Goal: Information Seeking & Learning: Understand process/instructions

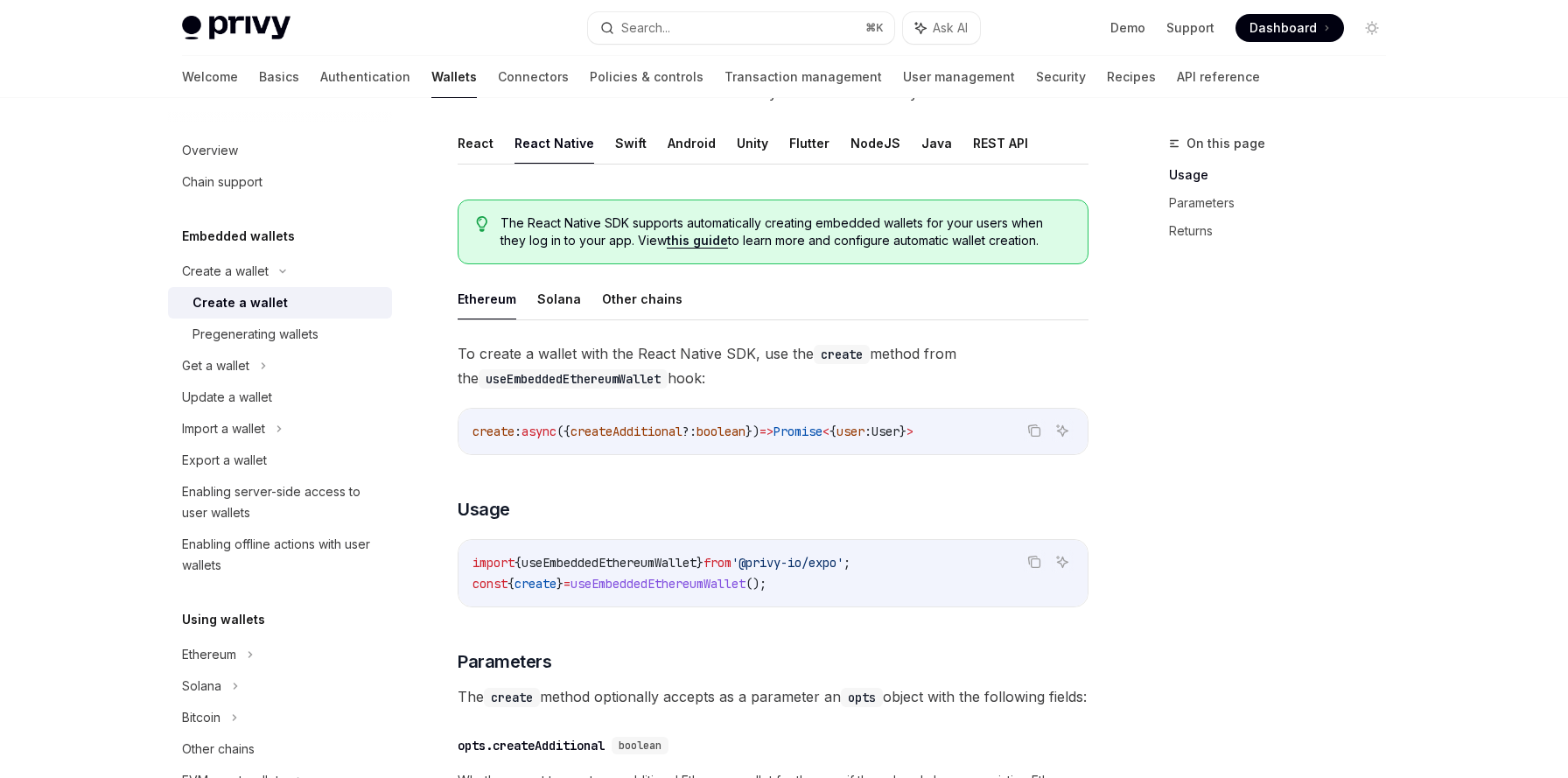
scroll to position [326, 0]
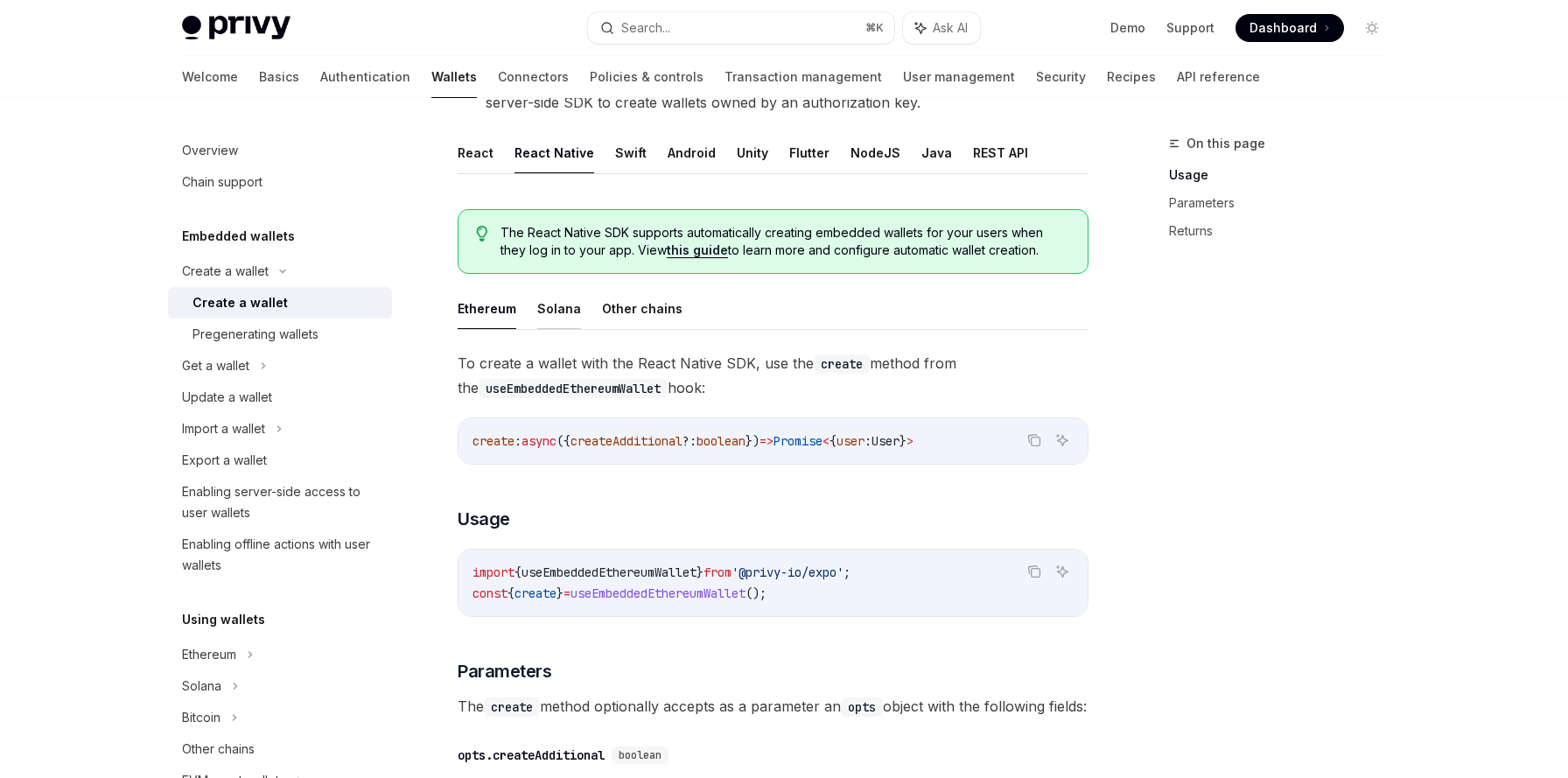
click at [551, 313] on button "Solana" at bounding box center [560, 308] width 44 height 41
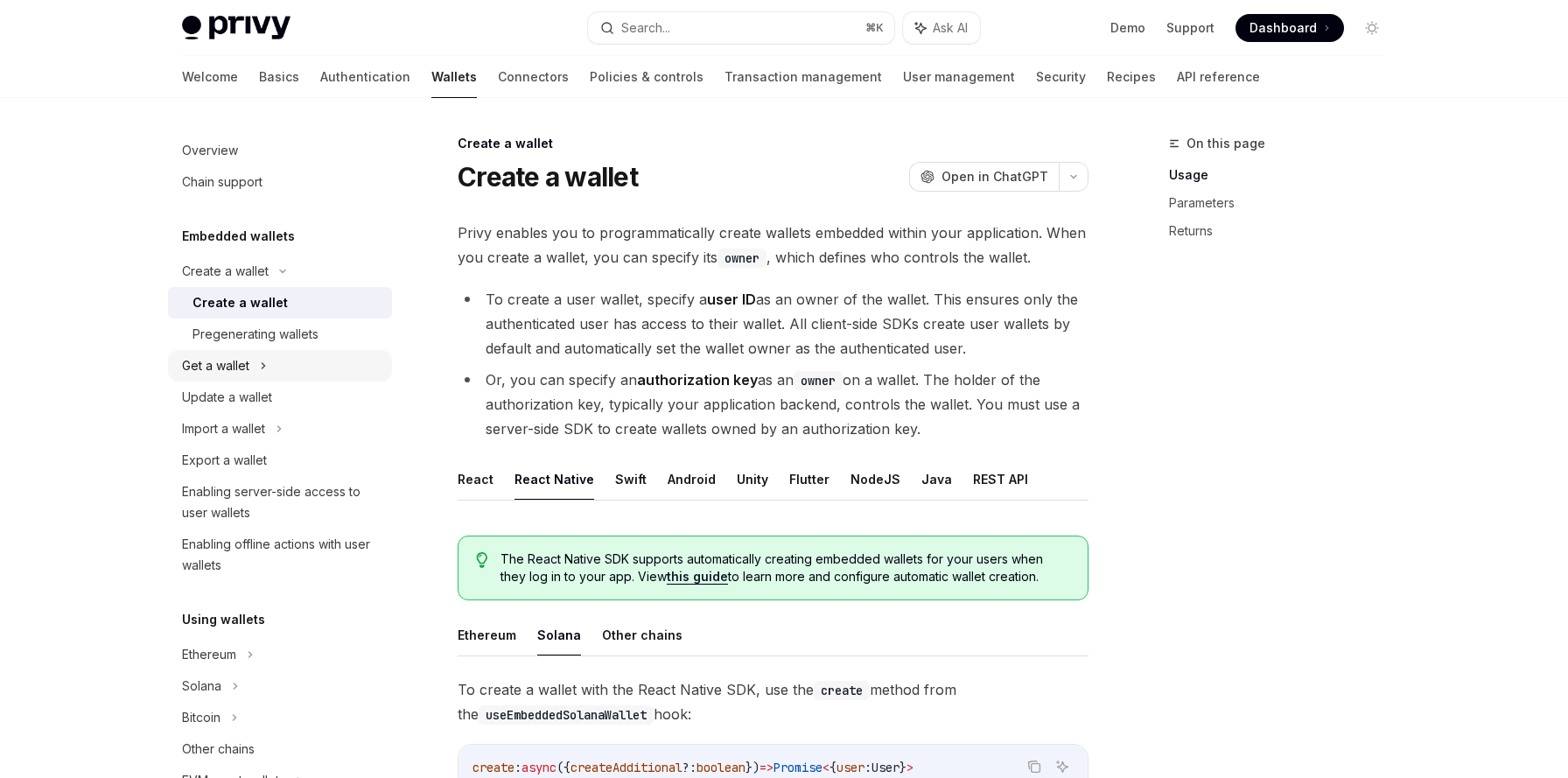
click at [257, 369] on div "Get a wallet" at bounding box center [280, 366] width 224 height 32
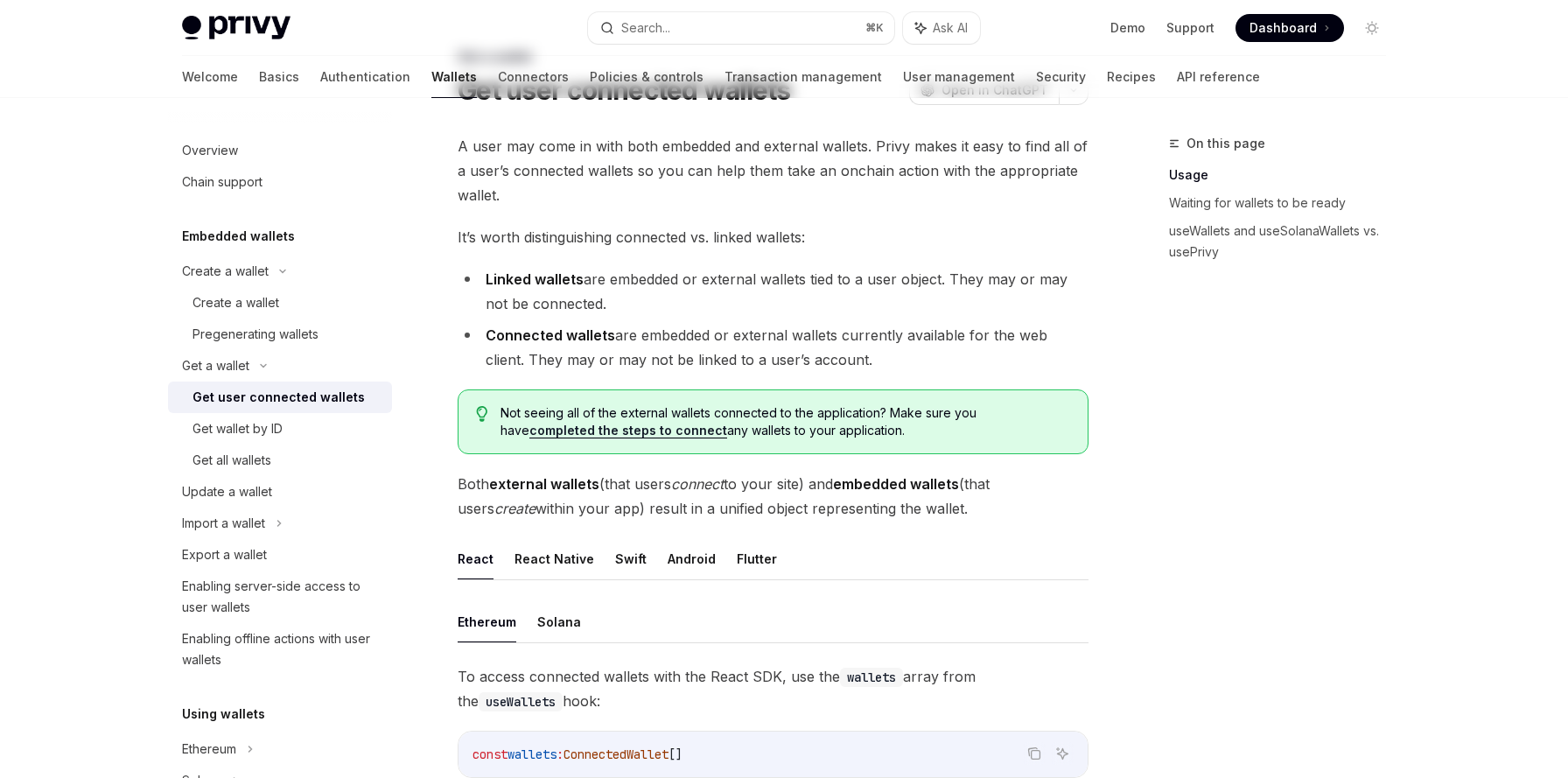
scroll to position [139, 0]
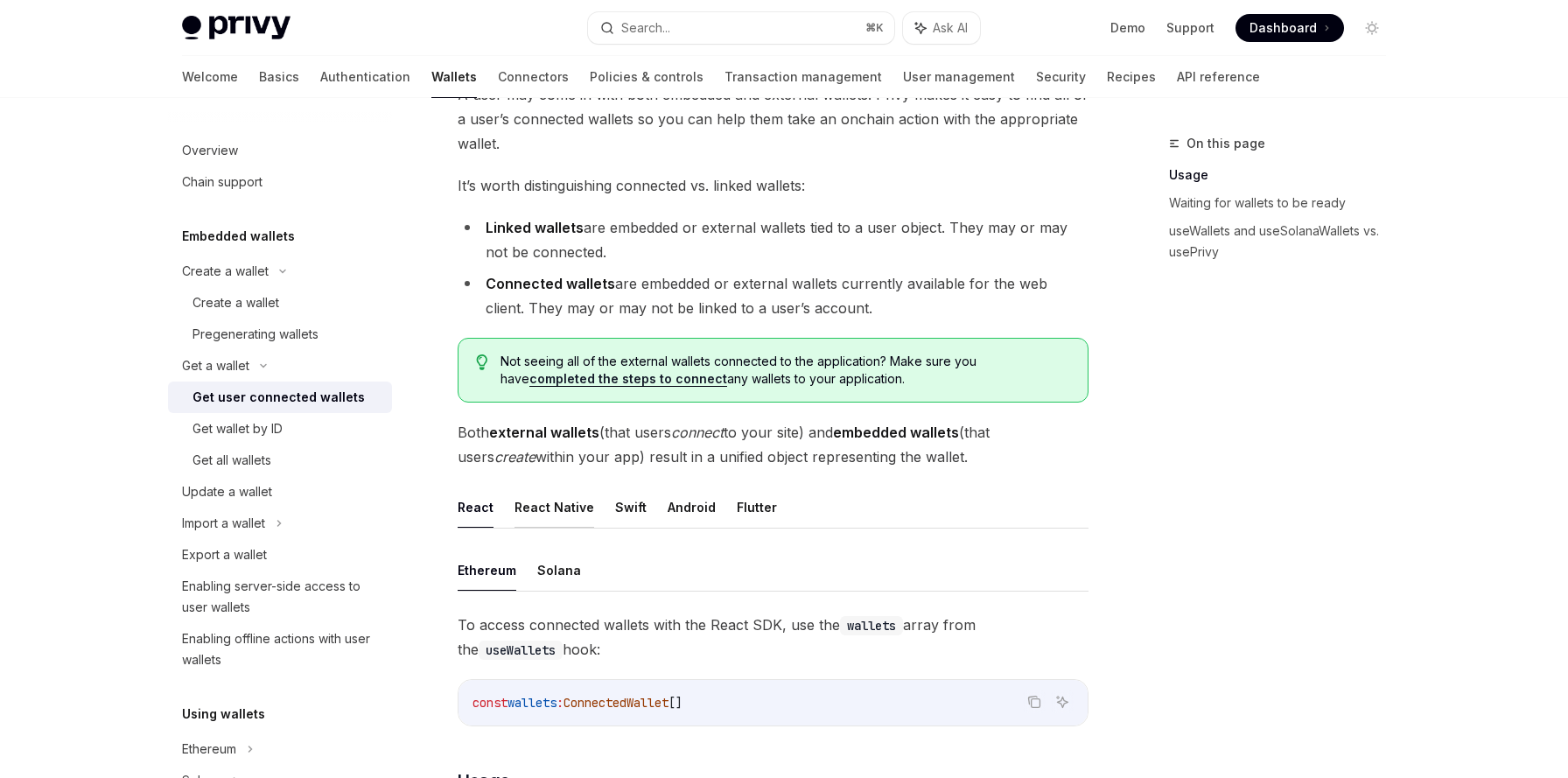
click at [547, 519] on button "React Native" at bounding box center [554, 507] width 79 height 41
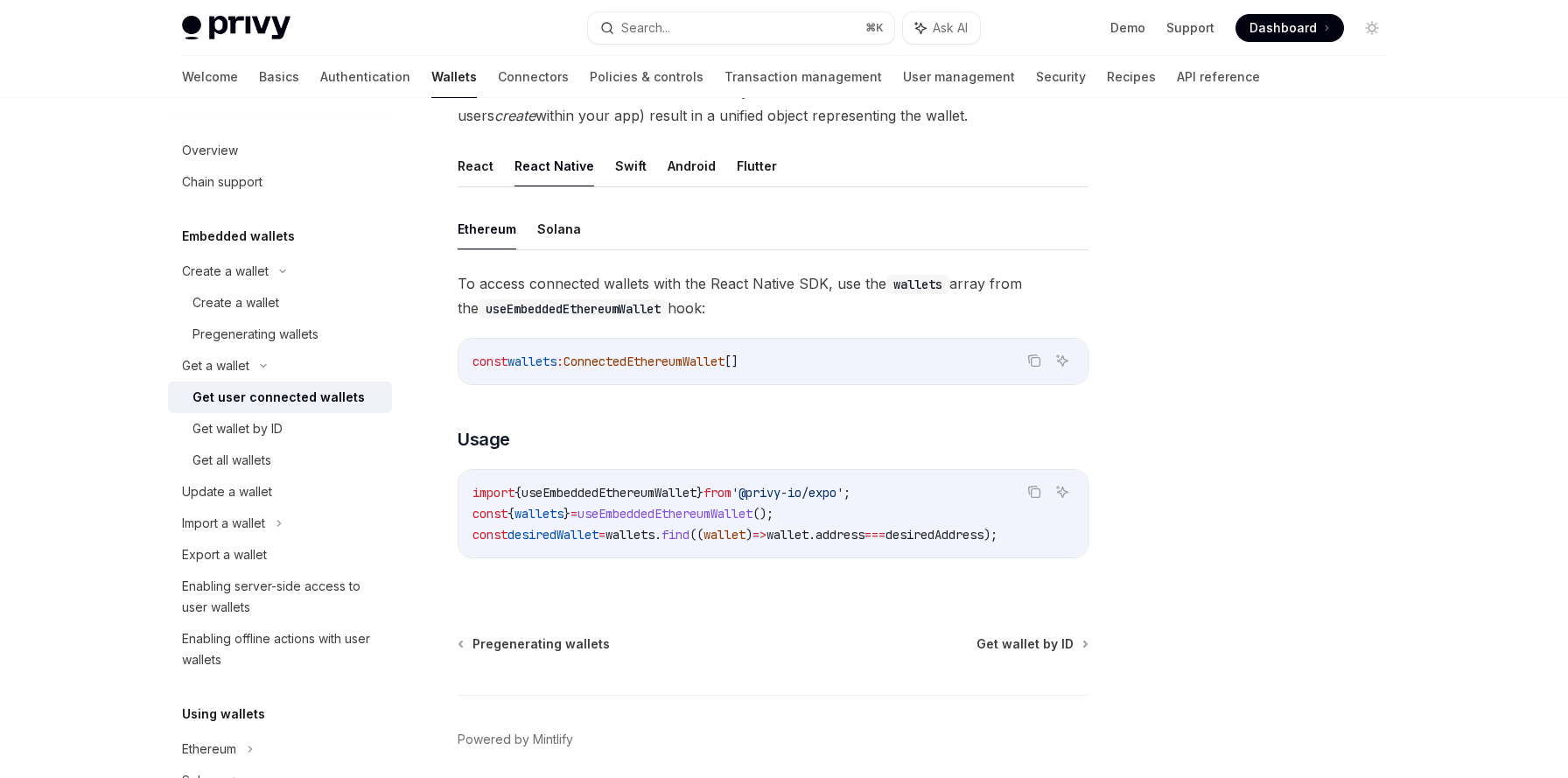
scroll to position [486, 0]
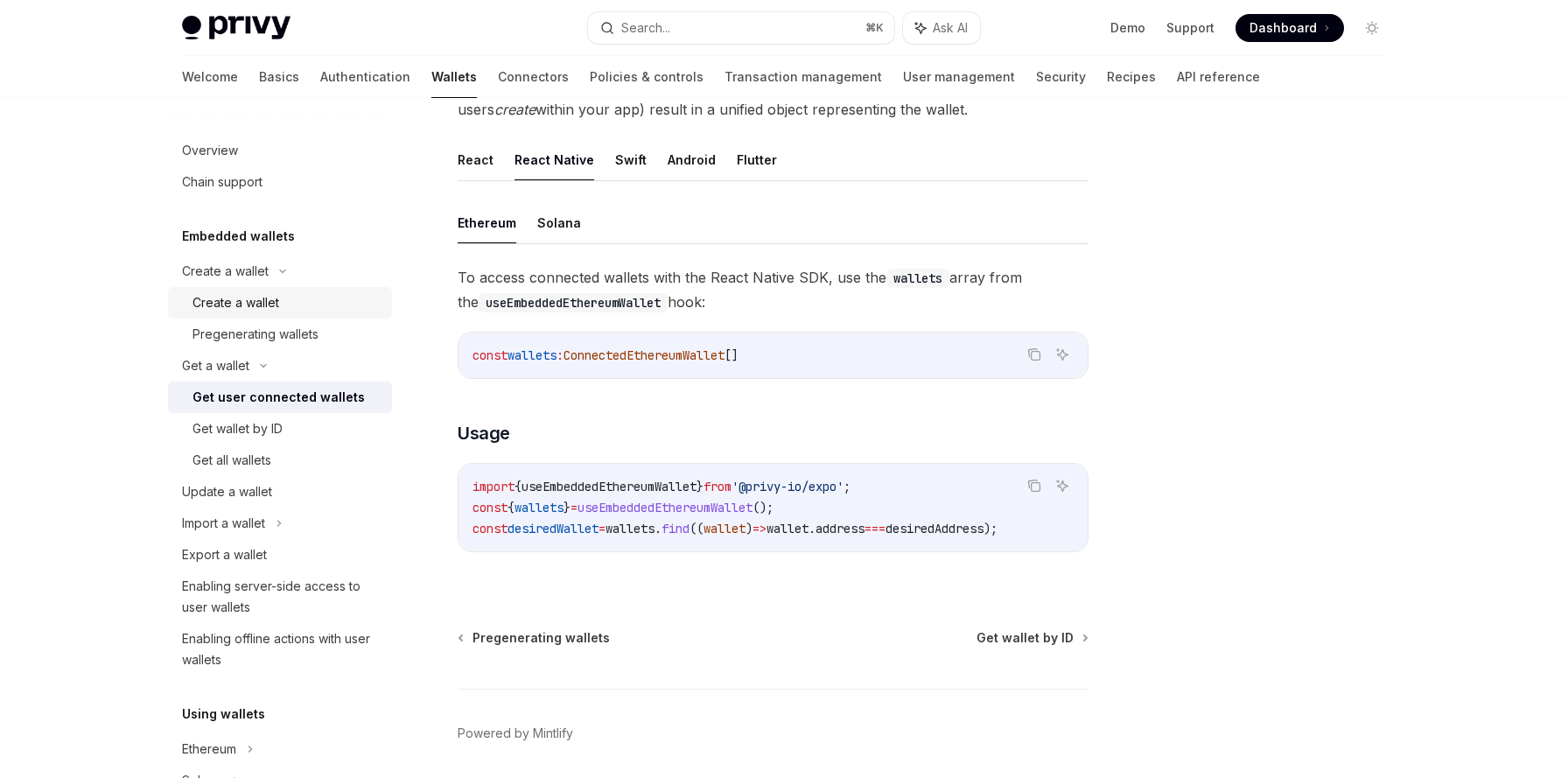
click at [255, 294] on div "Create a wallet" at bounding box center [235, 303] width 87 height 21
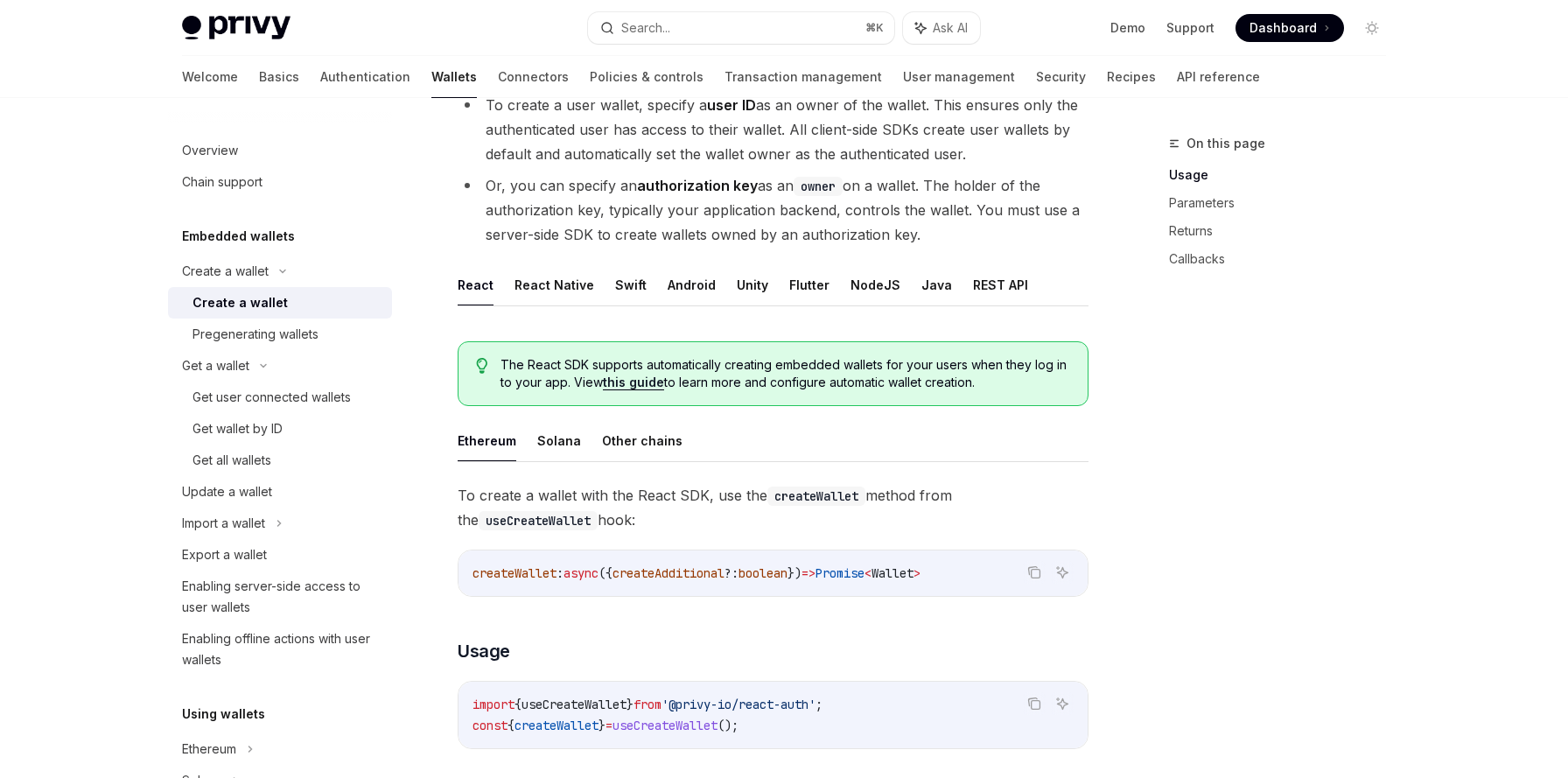
scroll to position [199, 0]
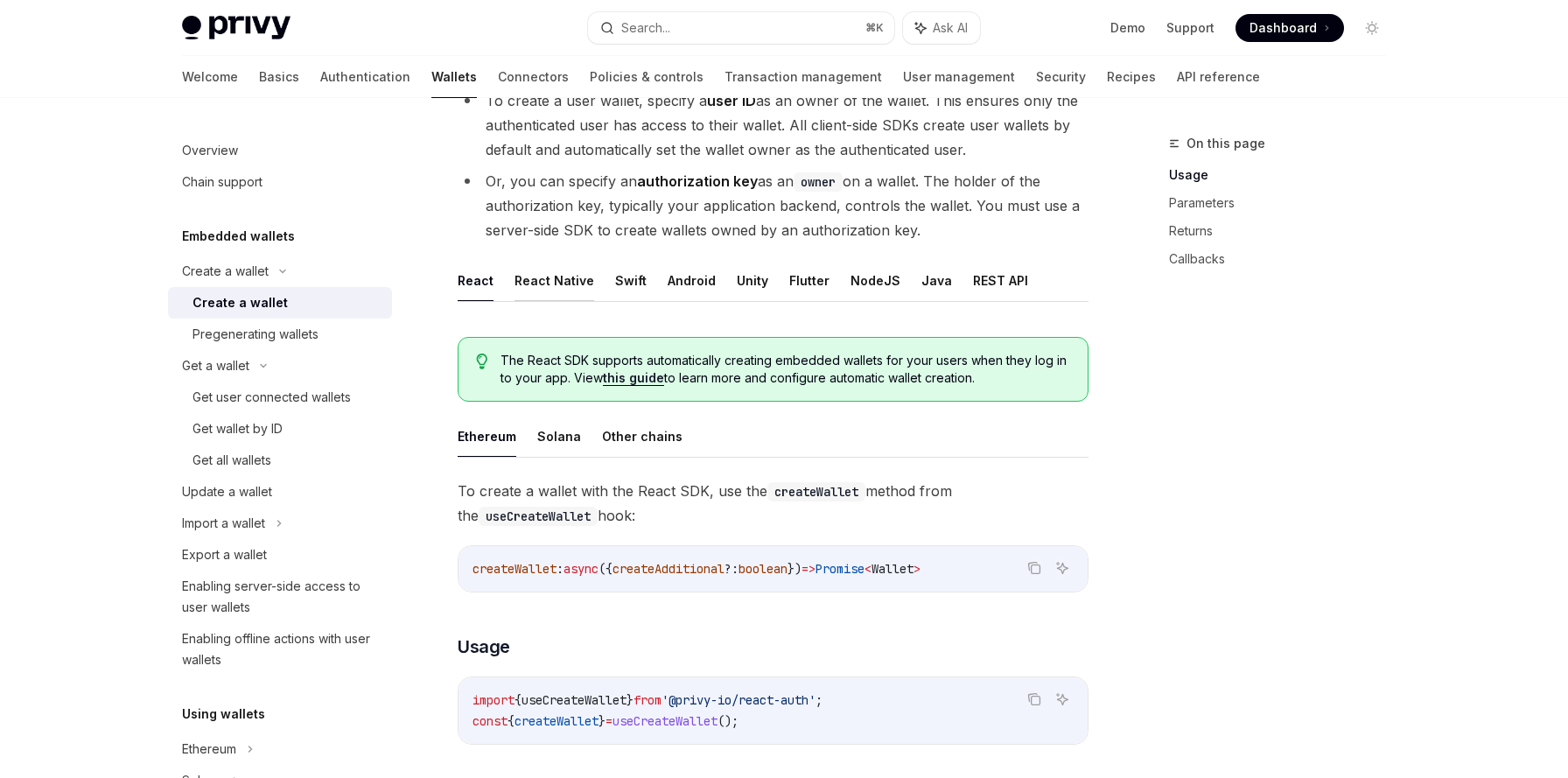
click at [542, 293] on button "React Native" at bounding box center [554, 280] width 79 height 41
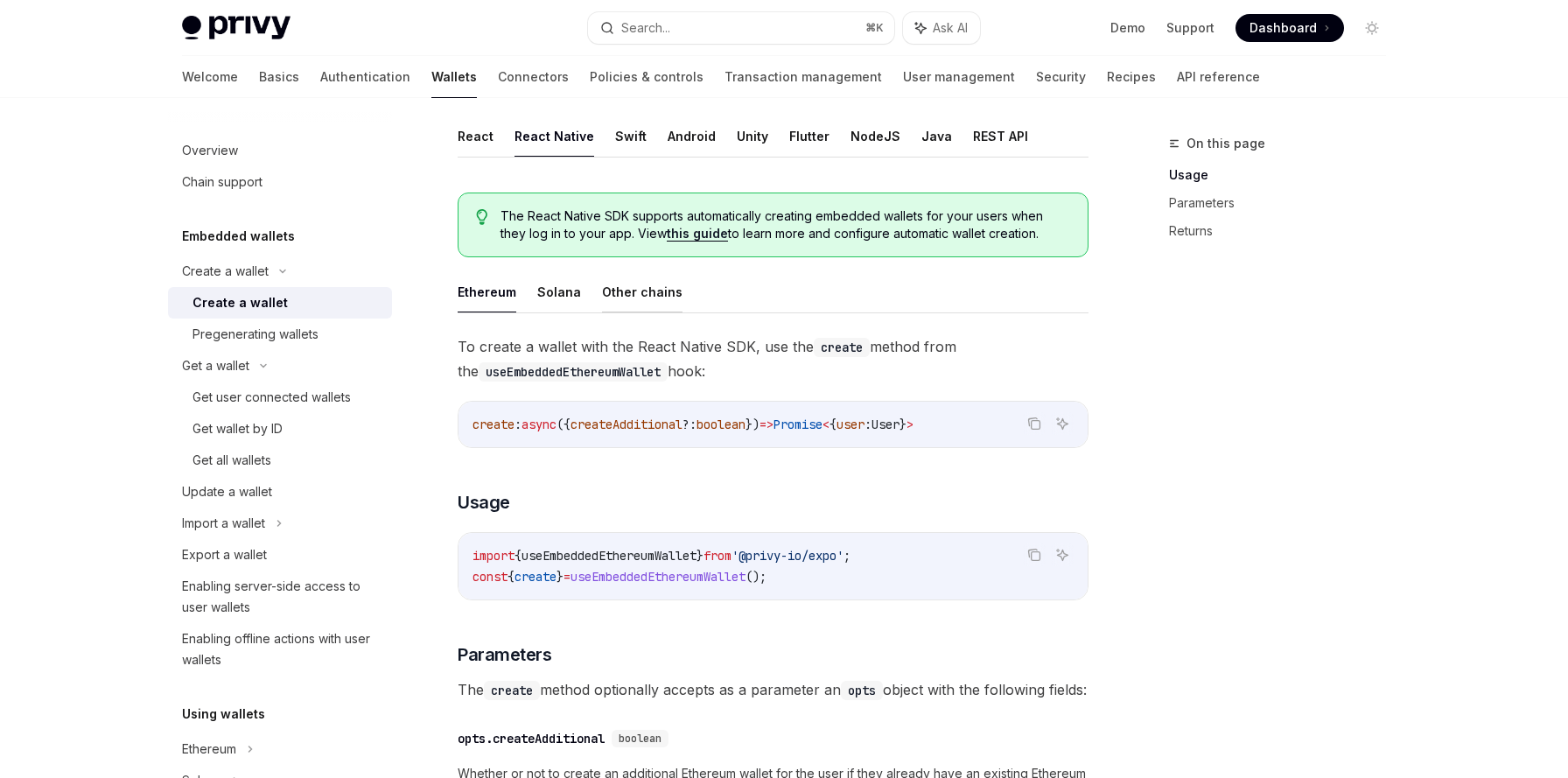
scroll to position [409, 0]
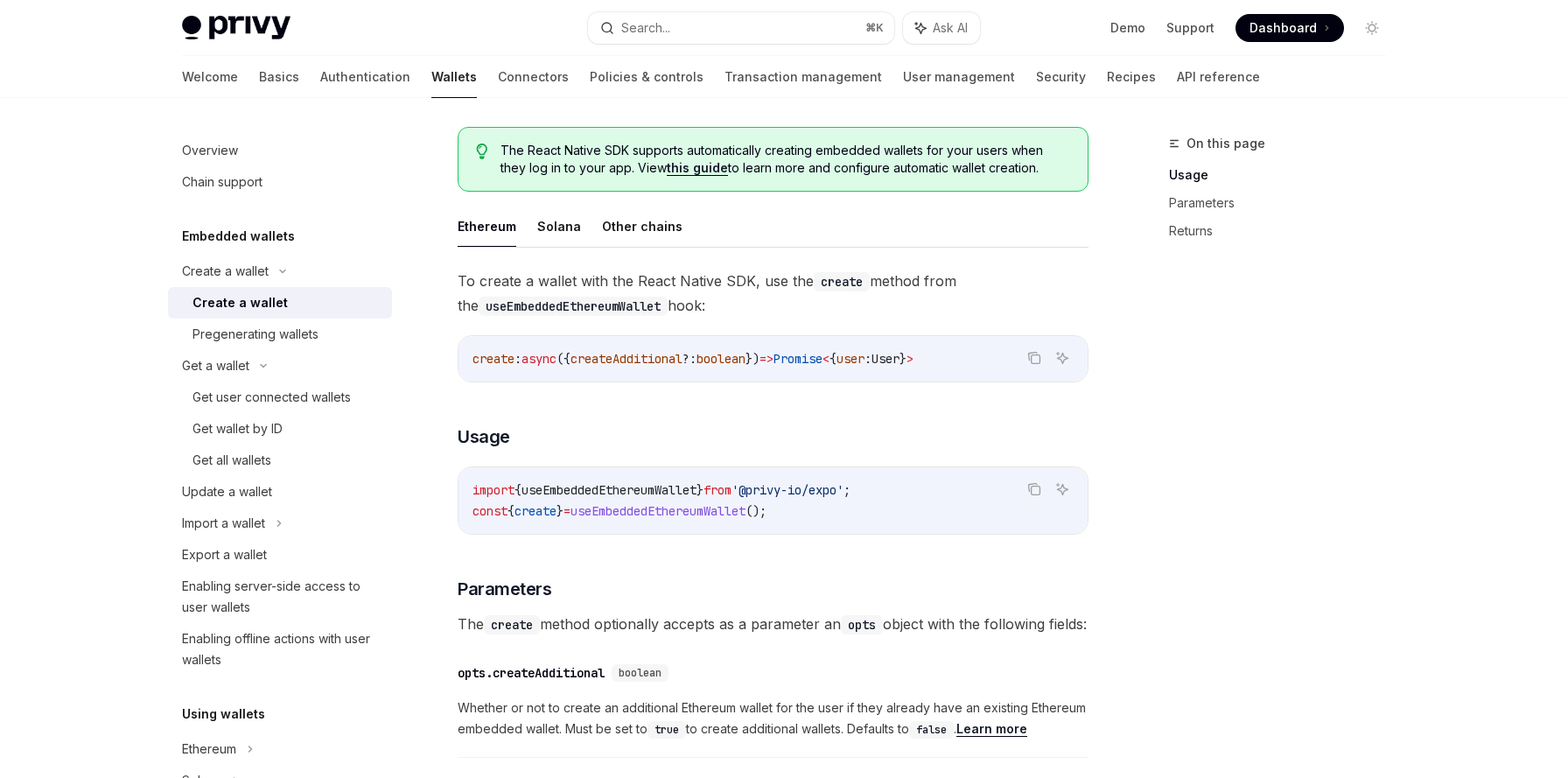
click at [711, 510] on span "useEmbeddedEthereumWallet" at bounding box center [657, 511] width 175 height 15
copy span "useEmbeddedEthereumWallet"
click at [838, 543] on div "To create a wallet with the React Native SDK, use the create method from the us…" at bounding box center [773, 598] width 631 height 658
click at [571, 233] on button "Solana" at bounding box center [560, 226] width 44 height 41
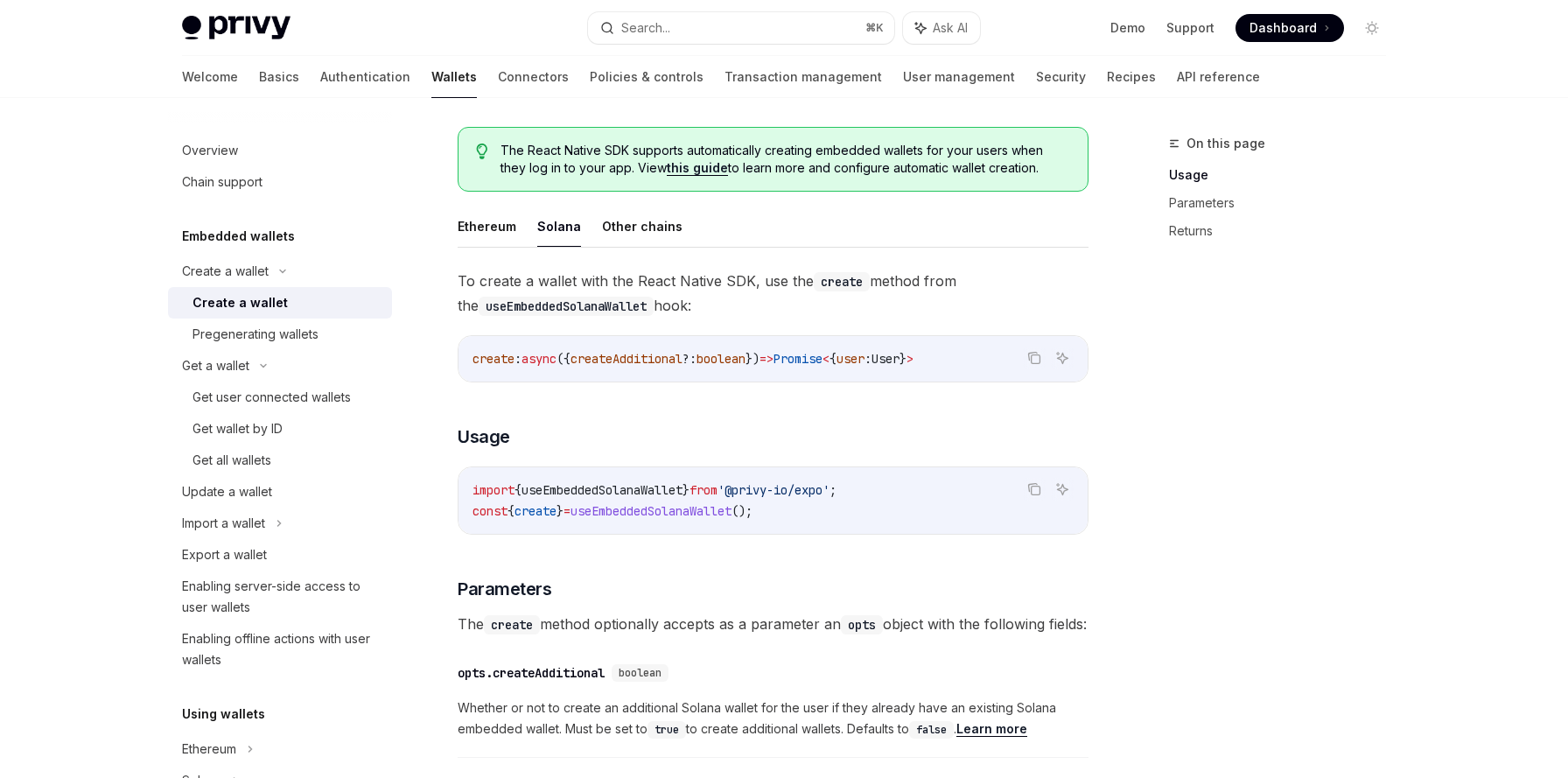
click at [601, 491] on span "useEmbeddedSolanaWallet" at bounding box center [602, 490] width 161 height 15
click at [596, 511] on span "useEmbeddedSolanaWallet" at bounding box center [651, 511] width 161 height 15
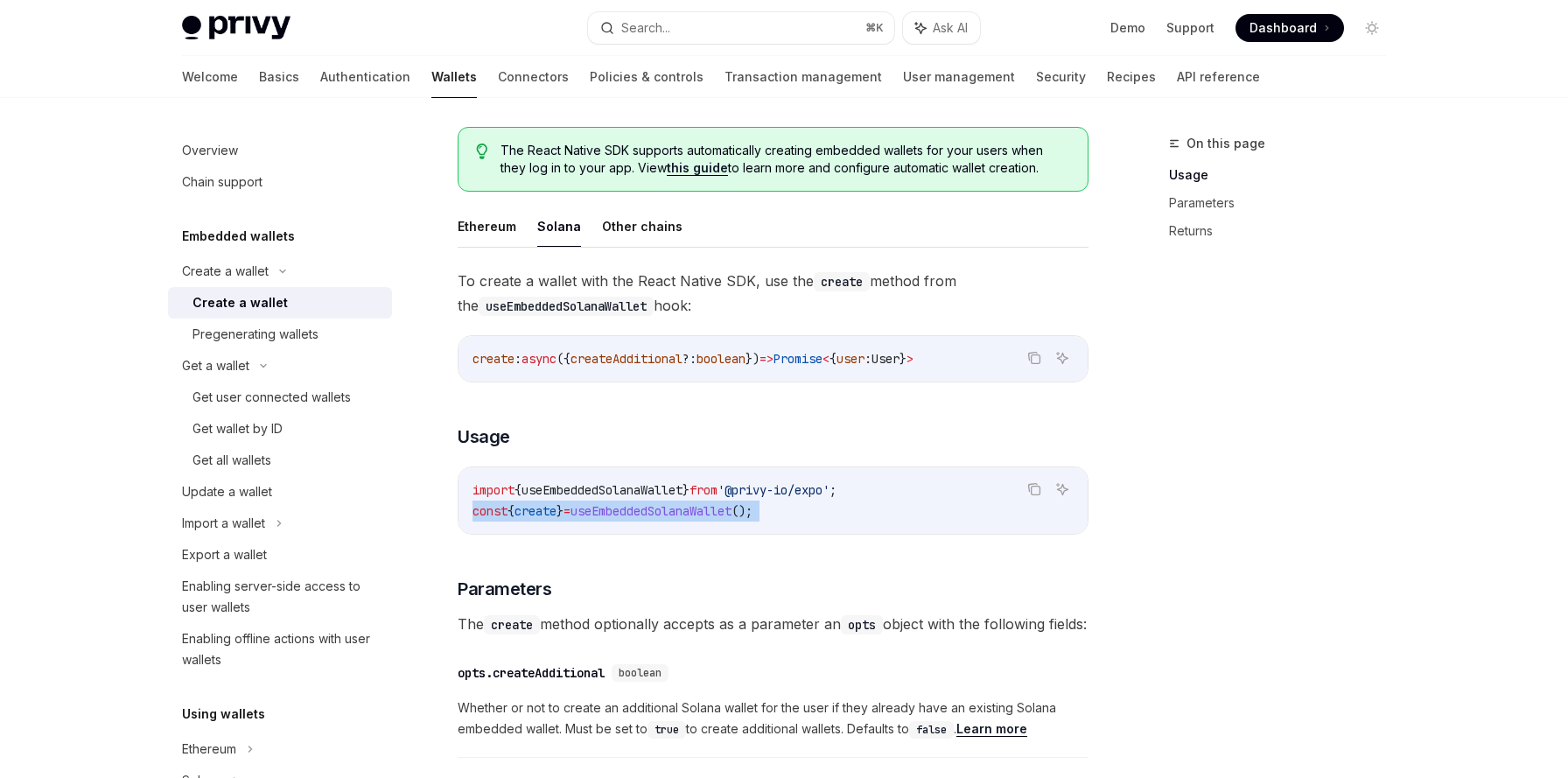
click at [596, 511] on span "useEmbeddedSolanaWallet" at bounding box center [651, 511] width 161 height 15
click at [590, 485] on span "useEmbeddedSolanaWallet" at bounding box center [602, 490] width 161 height 15
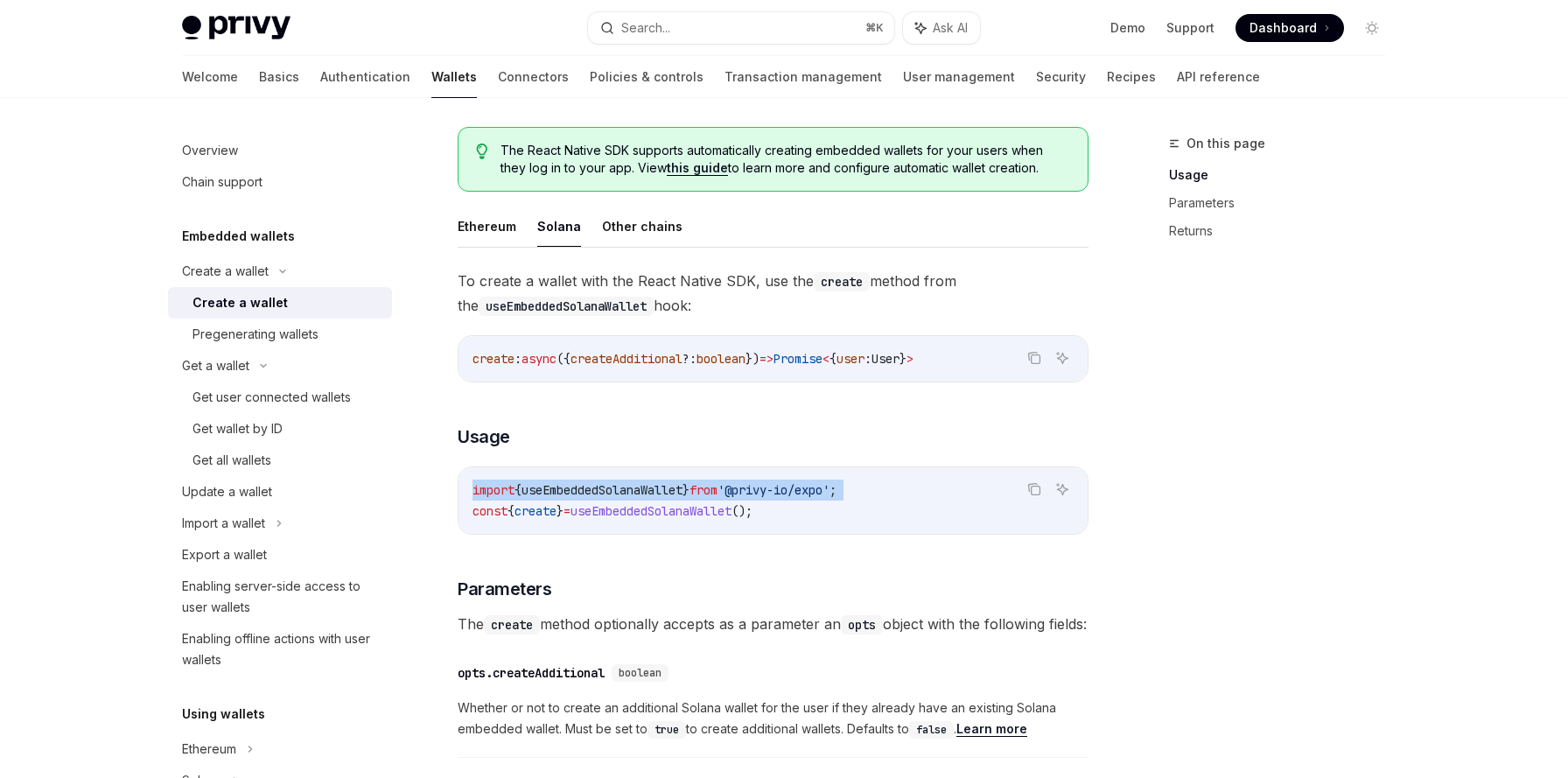
click at [590, 485] on span "useEmbeddedSolanaWallet" at bounding box center [602, 490] width 161 height 15
click at [588, 499] on code "import { useEmbeddedSolanaWallet } from '@privy-io/expo' ; const { create } = u…" at bounding box center [773, 500] width 601 height 42
click at [314, 396] on div "Get user connected wallets" at bounding box center [272, 397] width 159 height 21
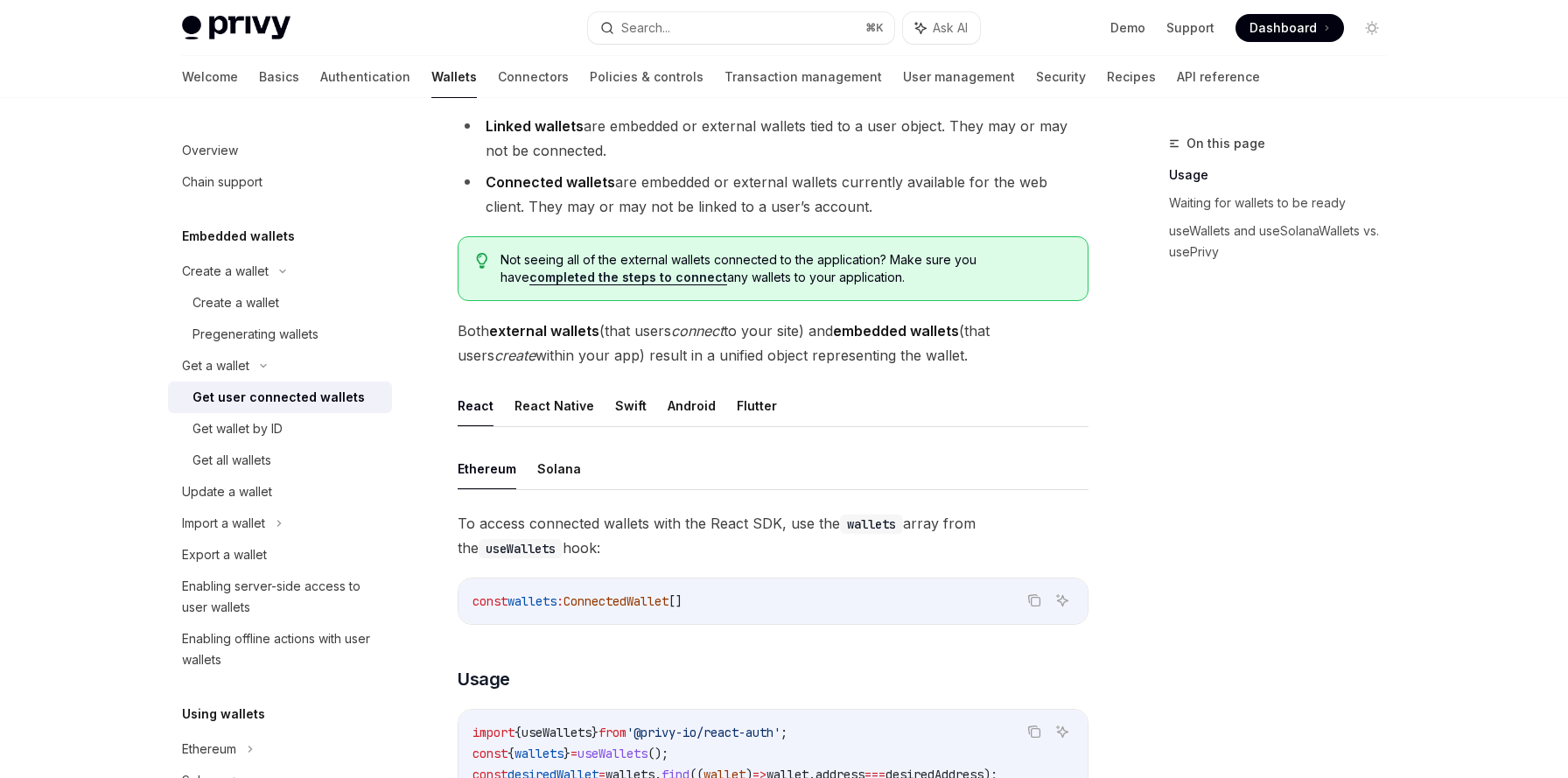
scroll to position [263, 0]
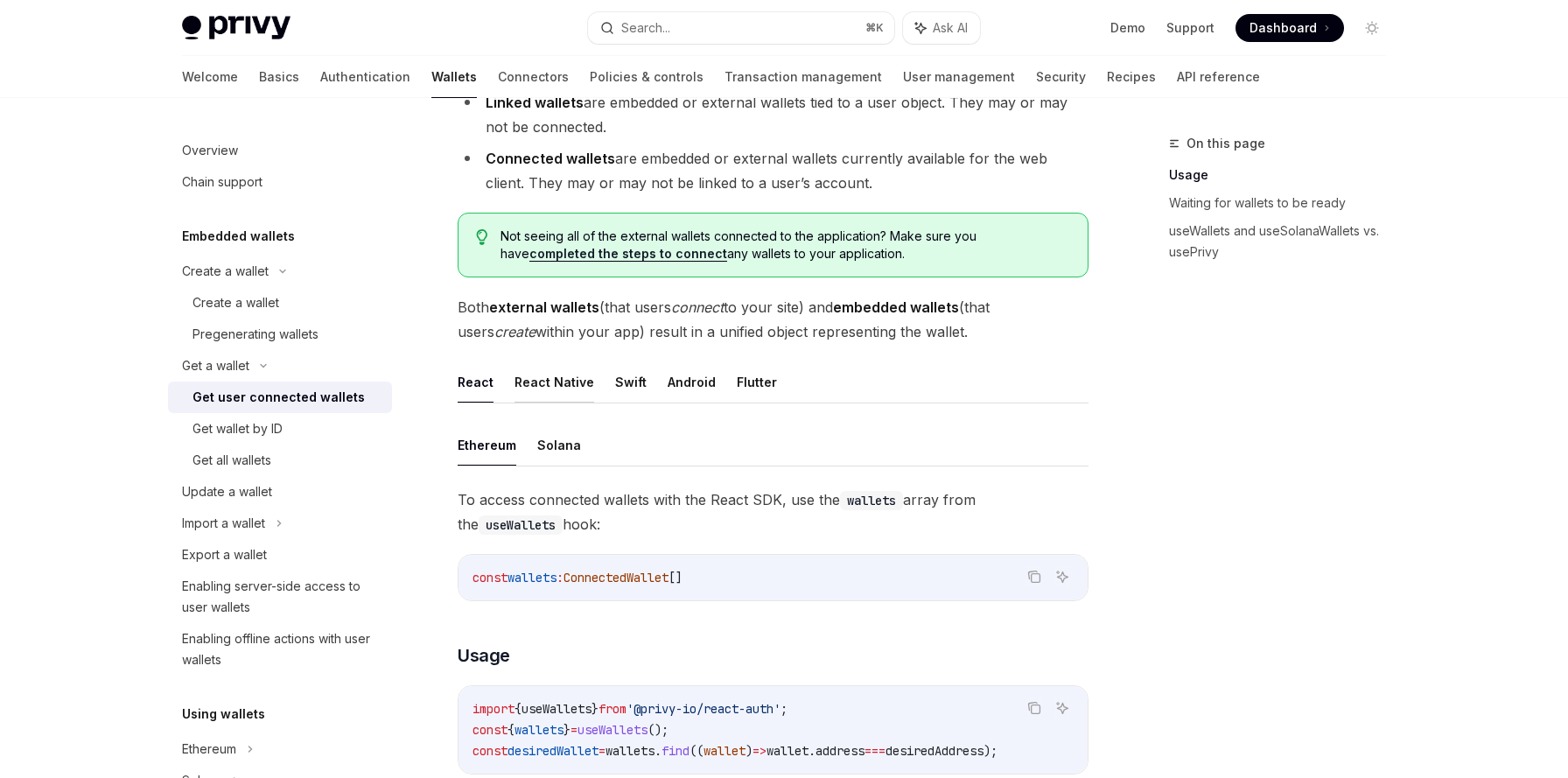
click at [547, 381] on button "React Native" at bounding box center [554, 382] width 79 height 41
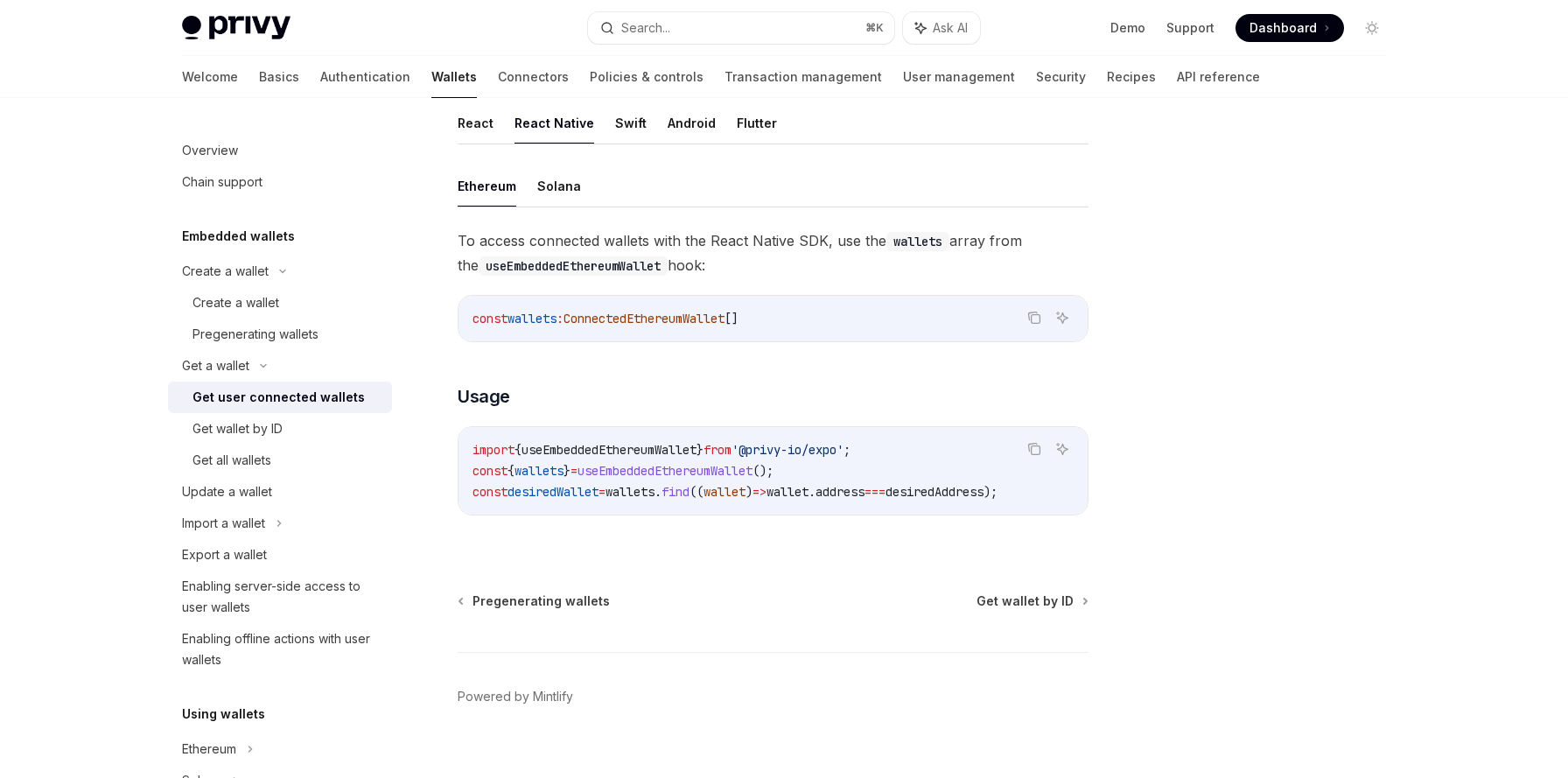
scroll to position [555, 0]
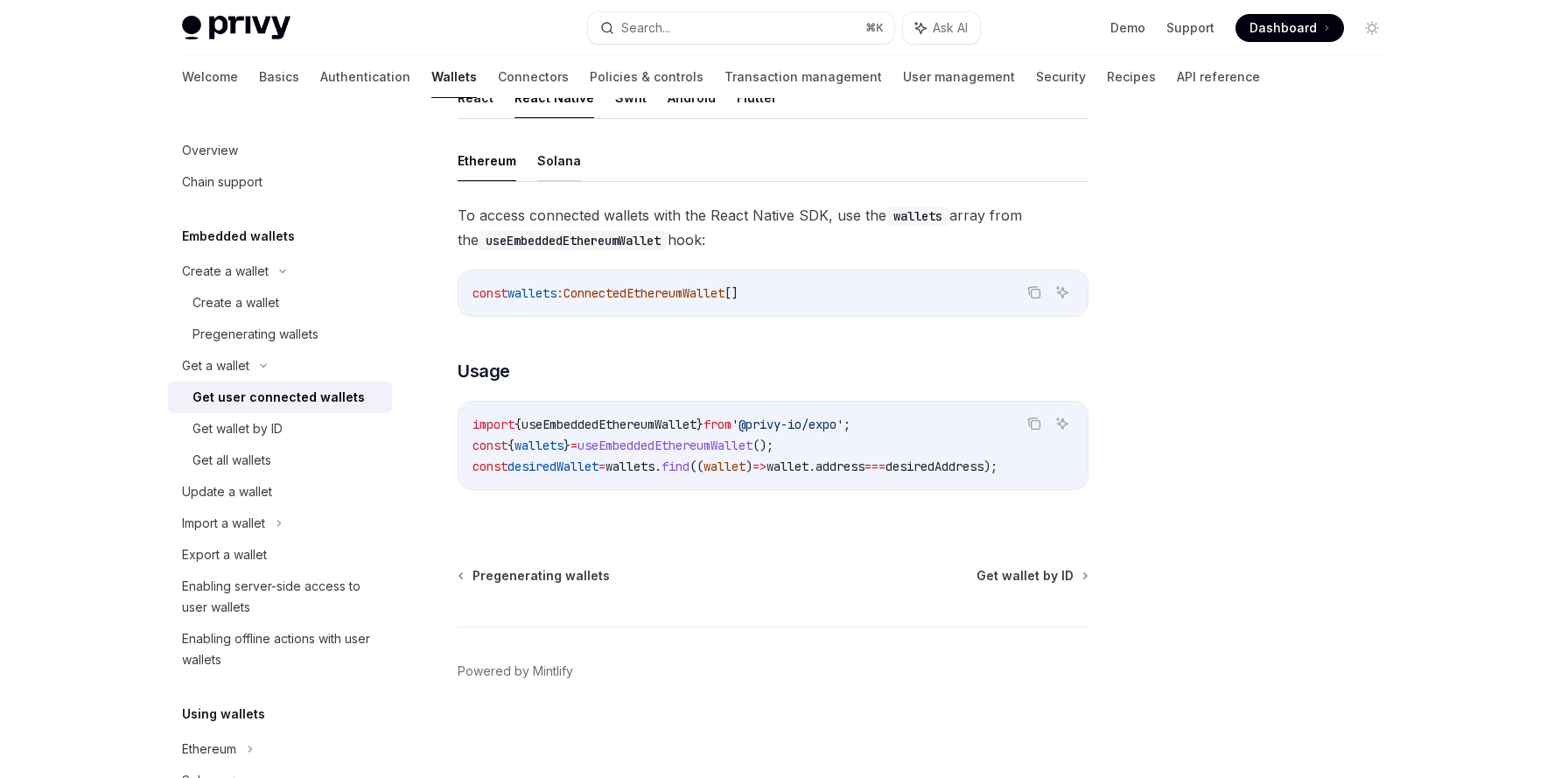
click at [565, 171] on button "Solana" at bounding box center [560, 160] width 44 height 41
click at [563, 541] on div "Get a wallet Get user connected wallets OpenAI Open in ChatGPT OpenAI Open in C…" at bounding box center [609, 181] width 966 height 1193
click at [252, 303] on div "Create a wallet" at bounding box center [235, 303] width 87 height 21
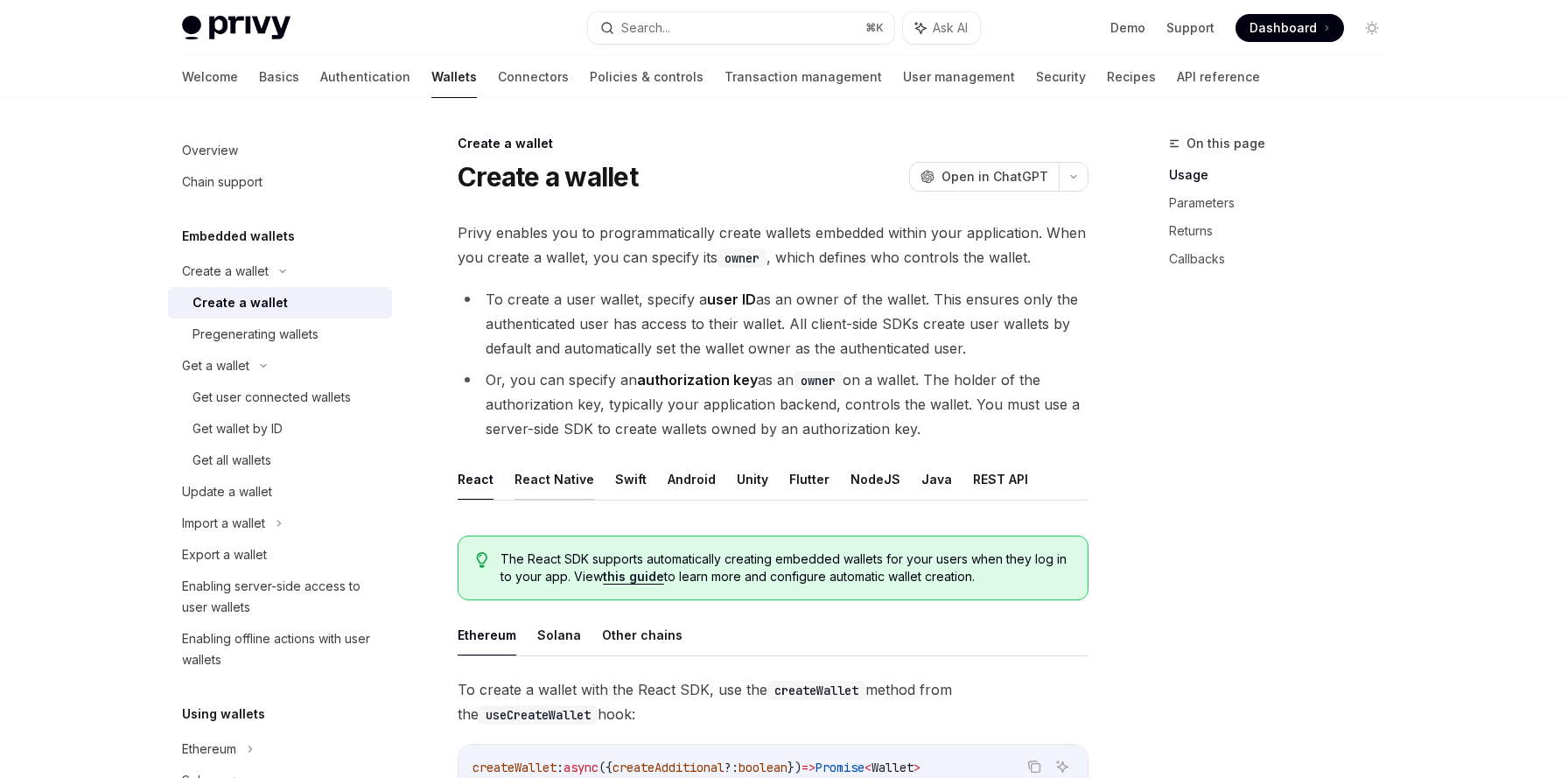
click at [571, 472] on button "React Native" at bounding box center [554, 478] width 79 height 41
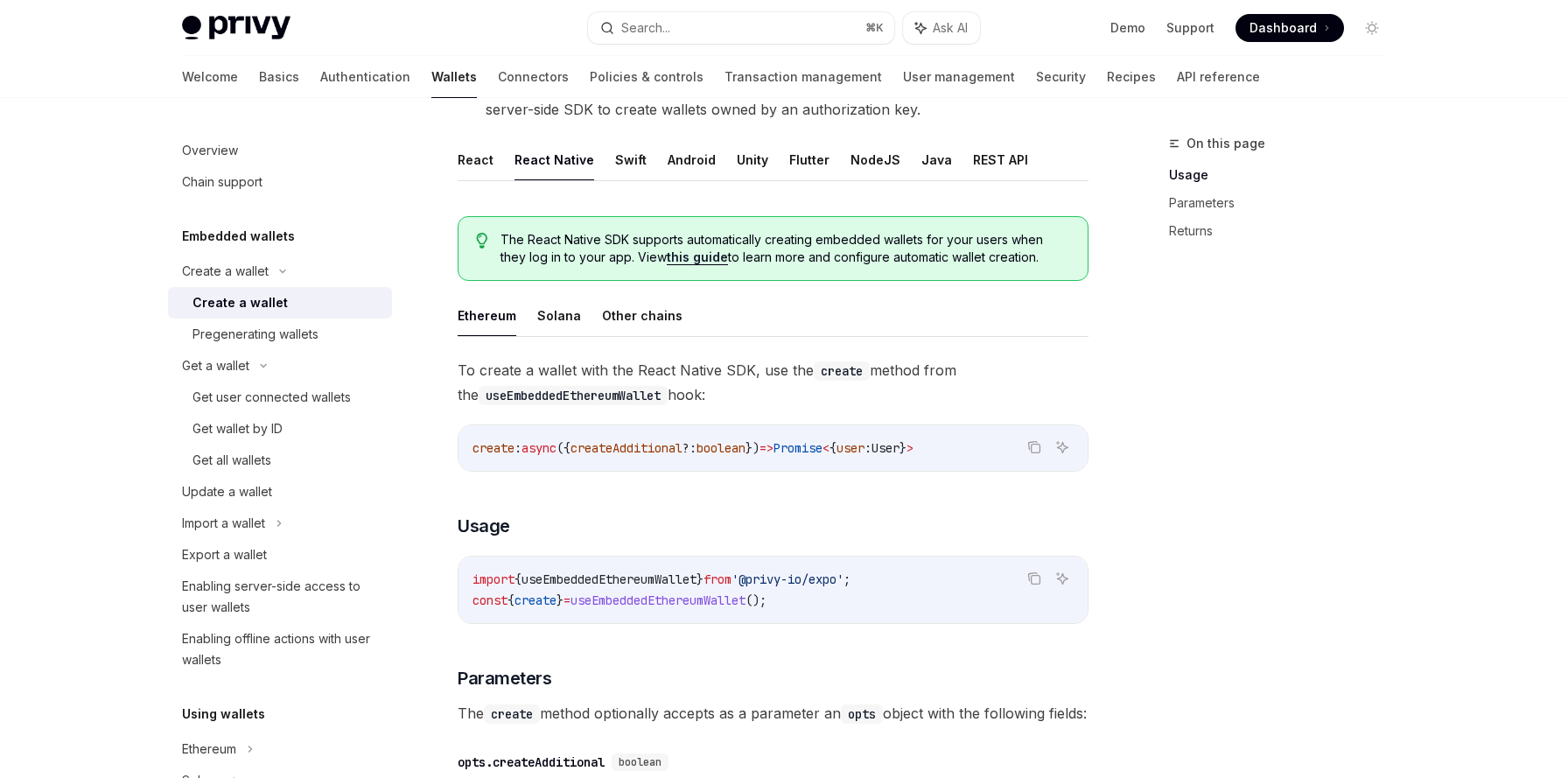
scroll to position [322, 0]
click at [560, 305] on button "Solana" at bounding box center [560, 313] width 44 height 41
drag, startPoint x: 766, startPoint y: 581, endPoint x: 861, endPoint y: 579, distance: 95.0
click at [829, 579] on span "'@privy-io/expo'" at bounding box center [773, 577] width 112 height 15
copy span "privy-io/expo"
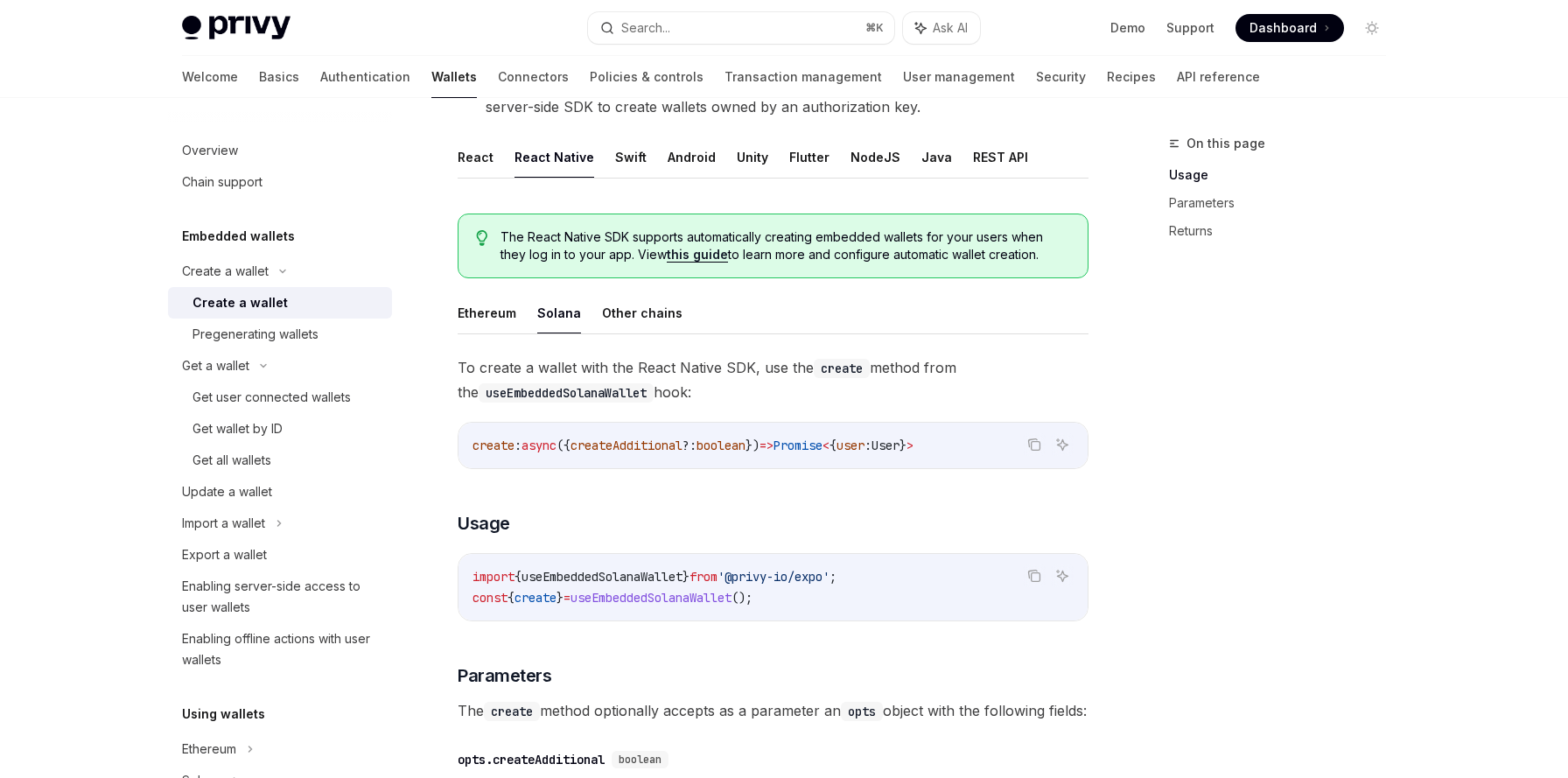
click at [556, 573] on span "useEmbeddedSolanaWallet" at bounding box center [602, 577] width 161 height 15
copy span "useEmbeddedSolanaWallet"
drag, startPoint x: 475, startPoint y: 596, endPoint x: 815, endPoint y: 596, distance: 340.0
click at [815, 596] on code "import { useEmbeddedSolanaWallet } from '@privy-io/expo' ; const { create } = u…" at bounding box center [773, 588] width 601 height 42
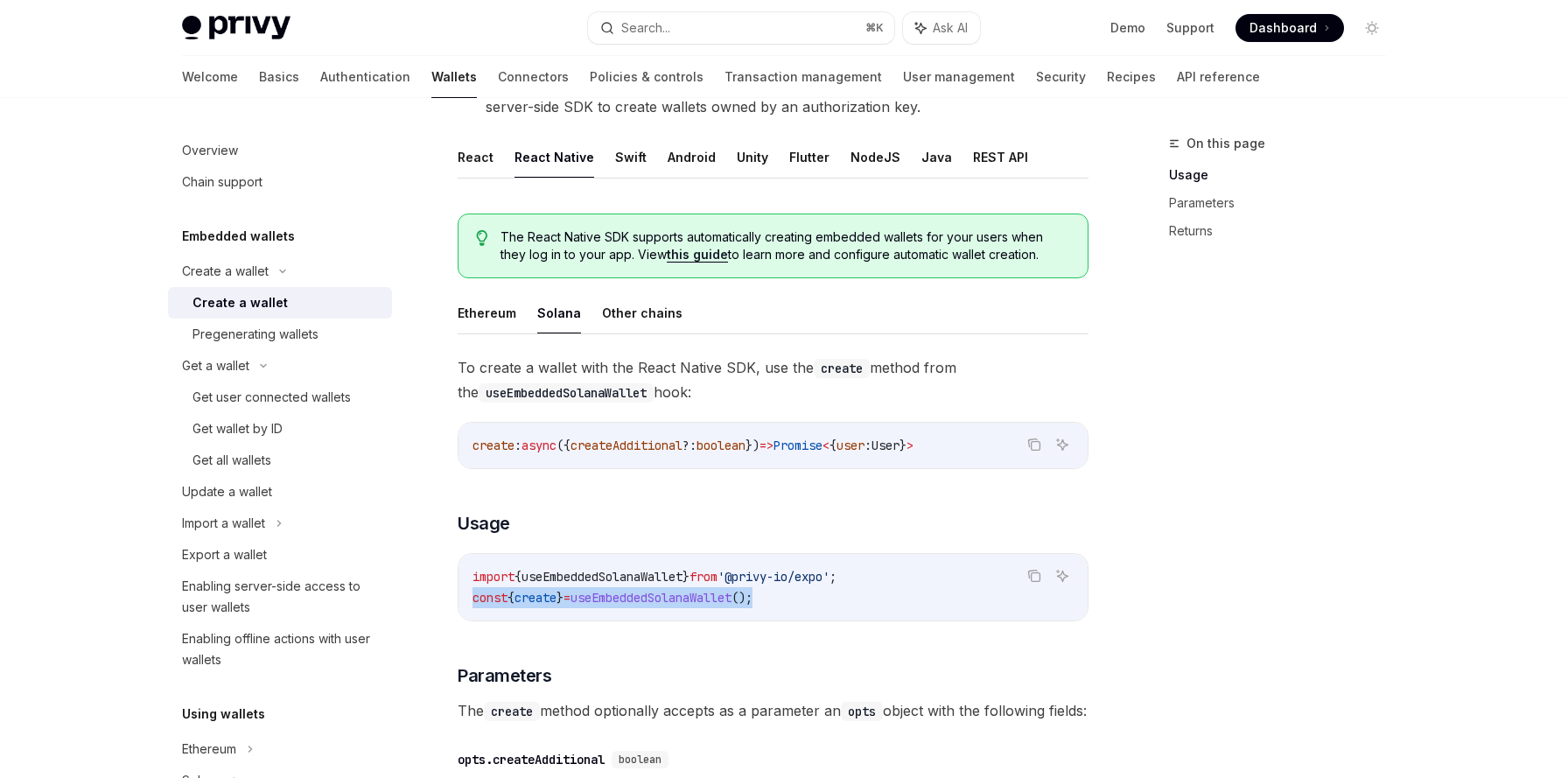
copy span "const { create } = useEmbeddedSolanaWallet ();"
click at [708, 545] on div "To create a wallet with the React Native SDK, use the create method from the us…" at bounding box center [773, 684] width 631 height 658
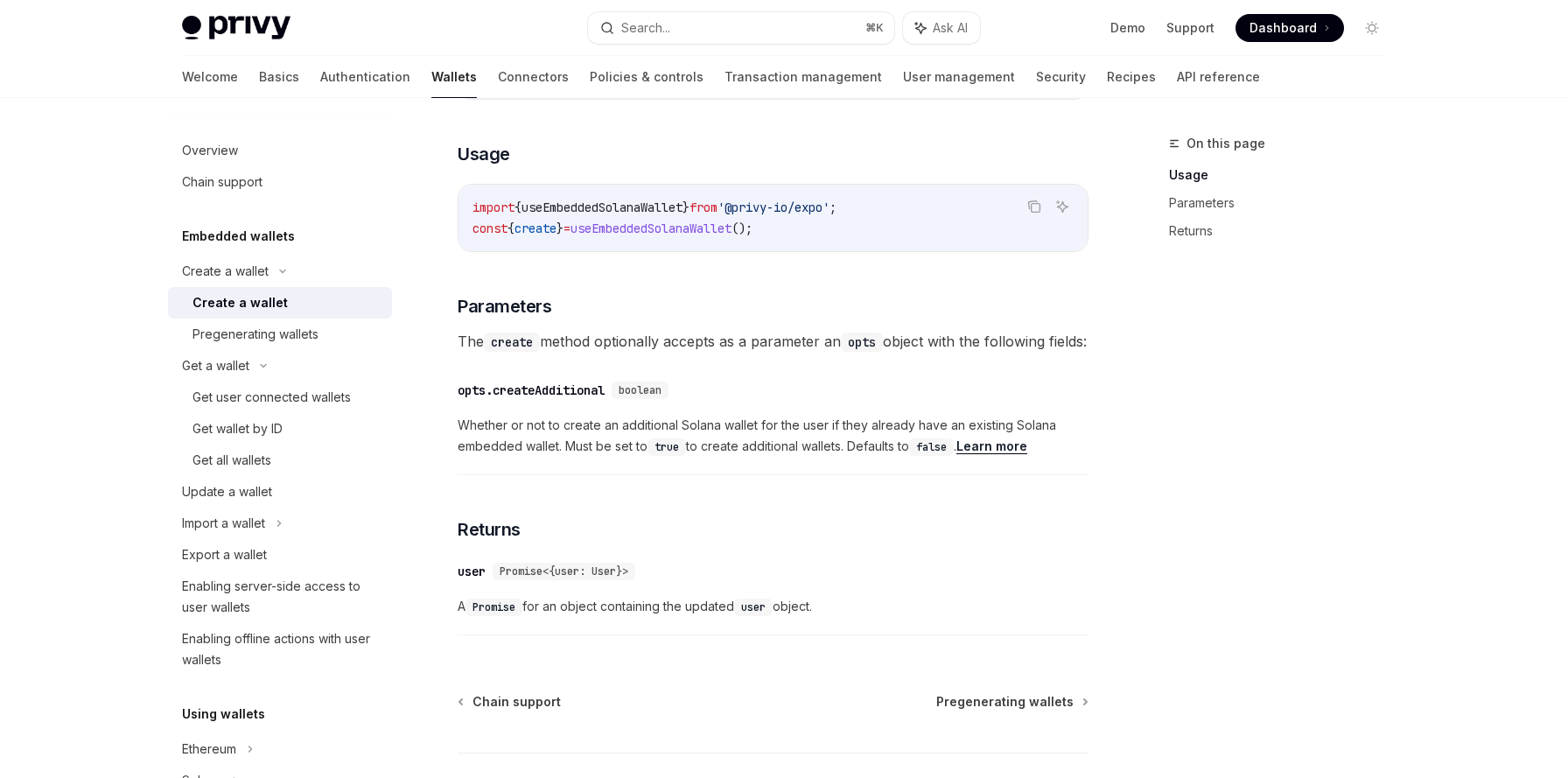
scroll to position [765, 0]
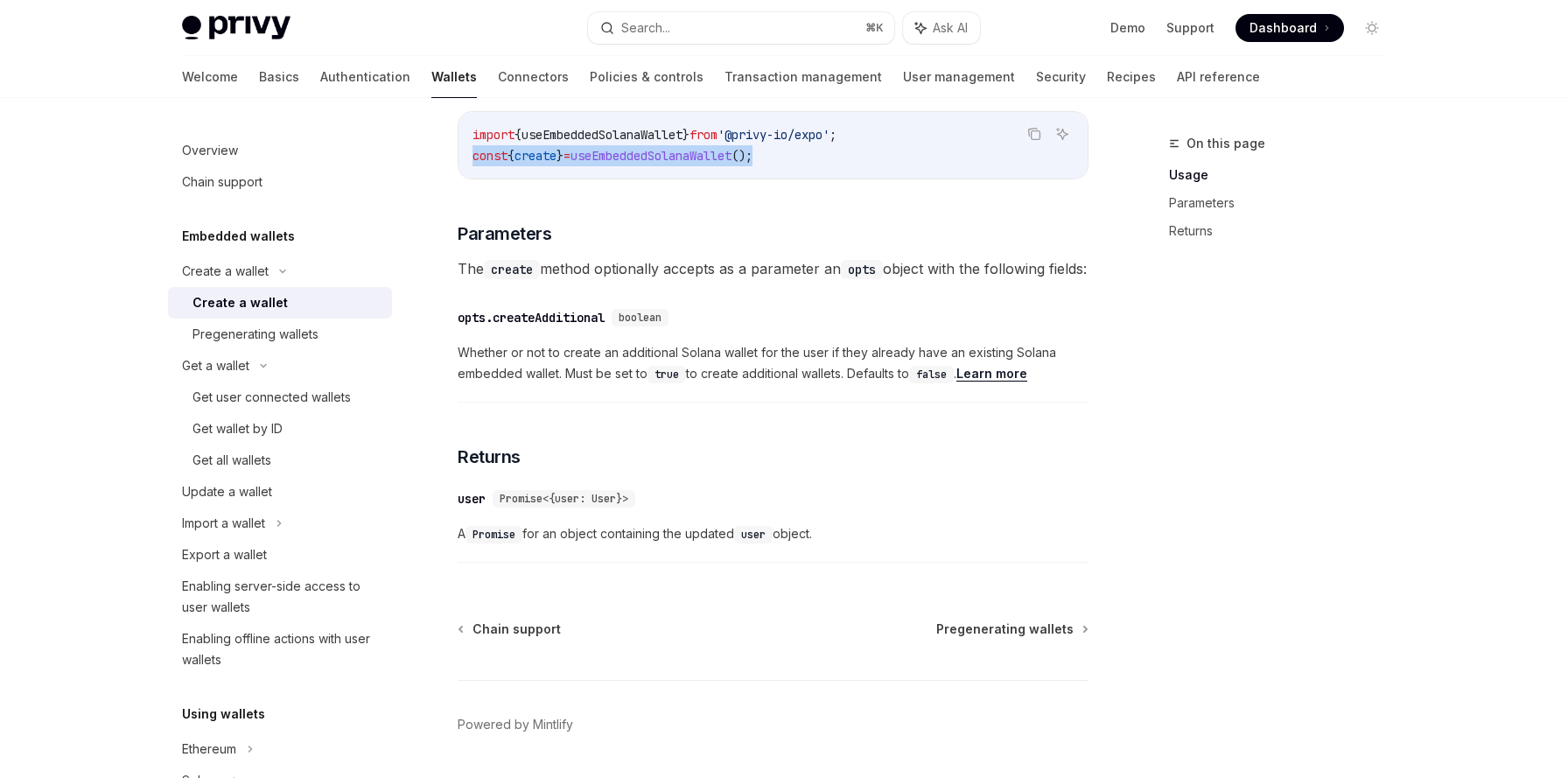
drag, startPoint x: 474, startPoint y: 155, endPoint x: 827, endPoint y: 154, distance: 353.0
click at [827, 154] on code "import { useEmbeddedSolanaWallet } from '@privy-io/expo' ; const { create } = u…" at bounding box center [773, 145] width 601 height 42
copy span "const { create } = useEmbeddedSolanaWallet ();"
click at [827, 154] on code "import { useEmbeddedSolanaWallet } from '@privy-io/expo' ; const { create } = u…" at bounding box center [773, 145] width 601 height 42
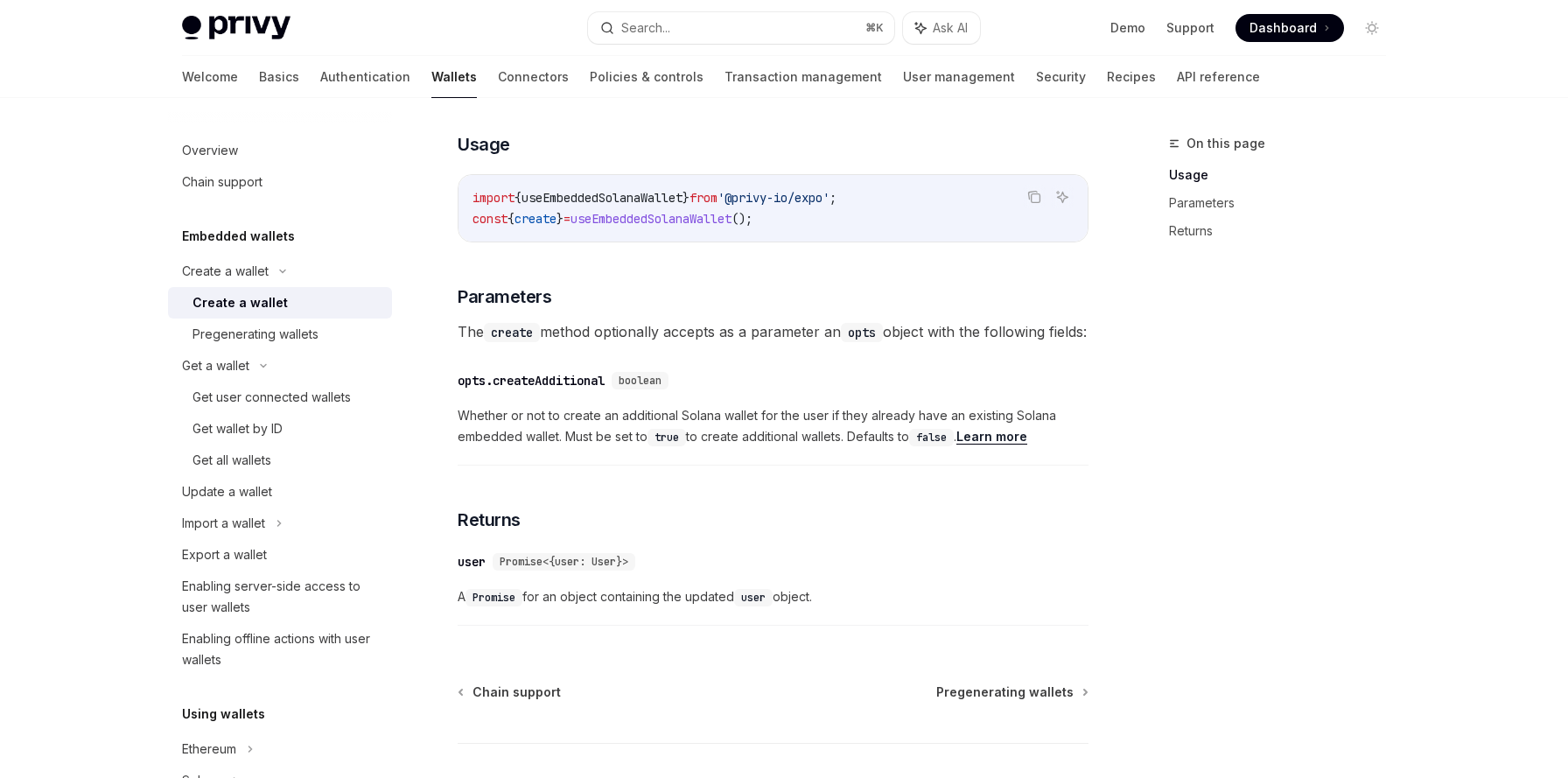
scroll to position [696, 0]
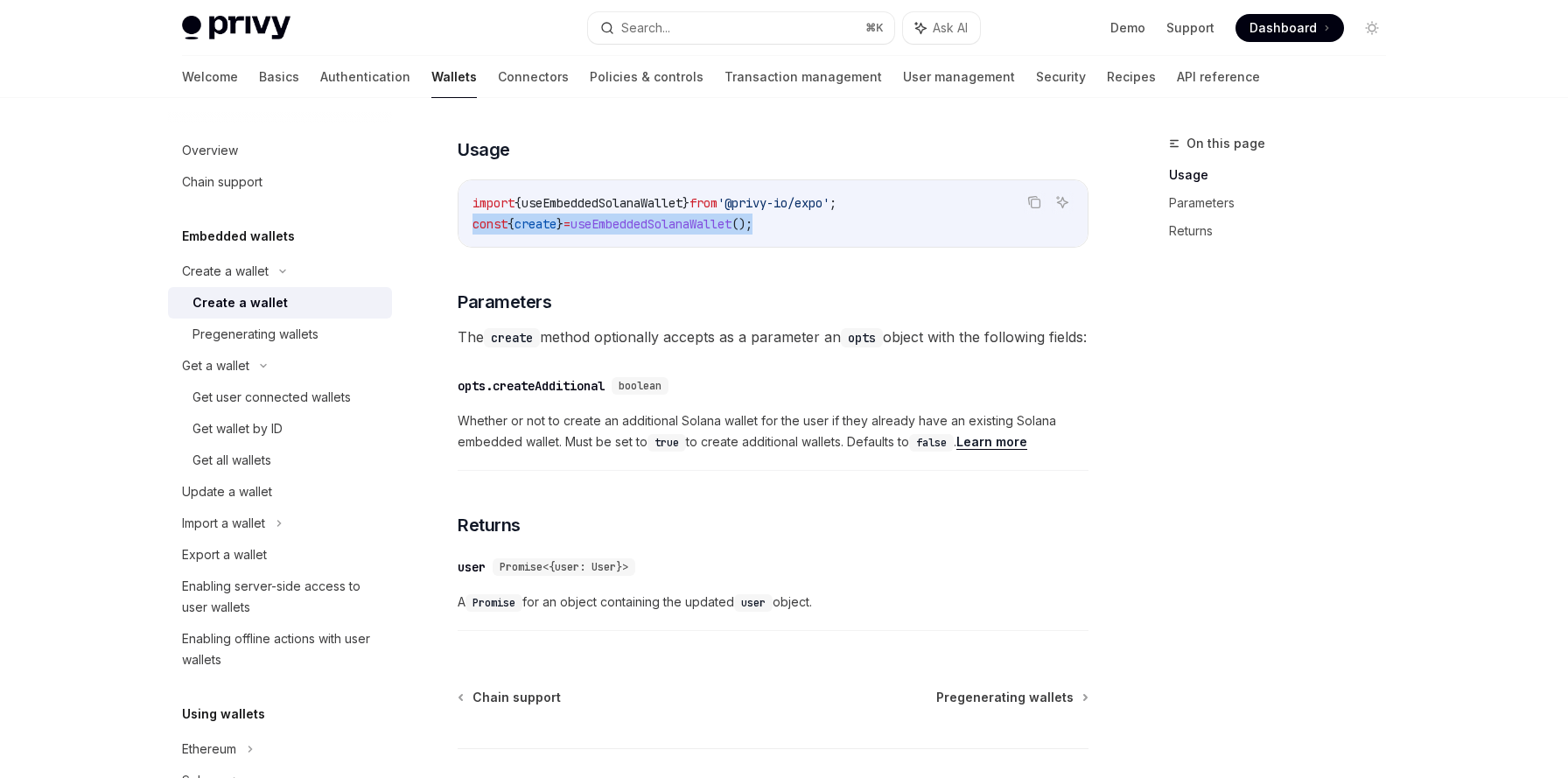
drag, startPoint x: 474, startPoint y: 224, endPoint x: 810, endPoint y: 229, distance: 336.0
click at [810, 229] on code "import { useEmbeddedSolanaWallet } from '@privy-io/expo' ; const { create } = u…" at bounding box center [773, 213] width 601 height 42
copy span "const { create } = useEmbeddedSolanaWallet ();"
click at [232, 401] on div "Get user connected wallets" at bounding box center [272, 397] width 159 height 21
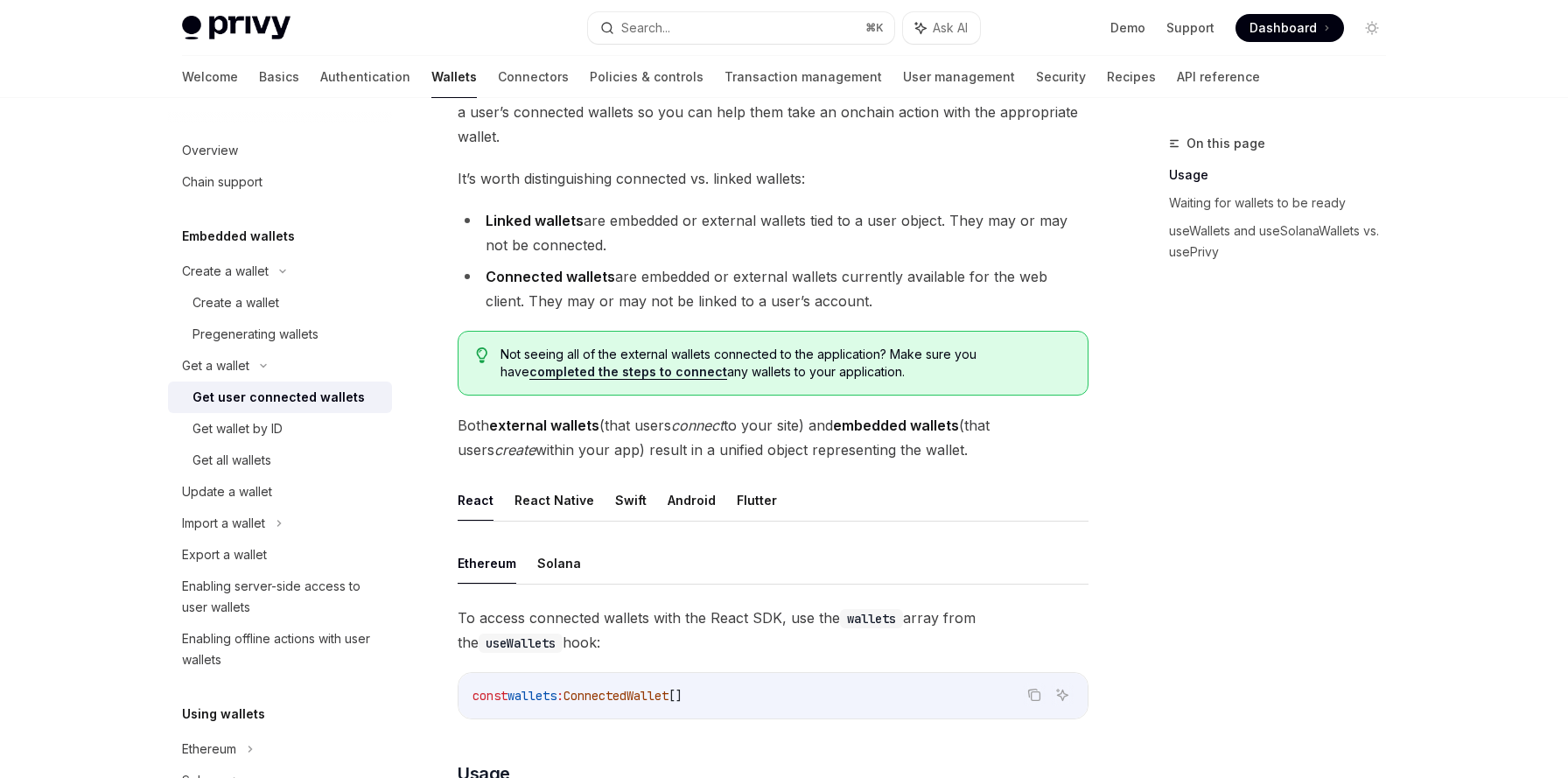
scroll to position [159, 0]
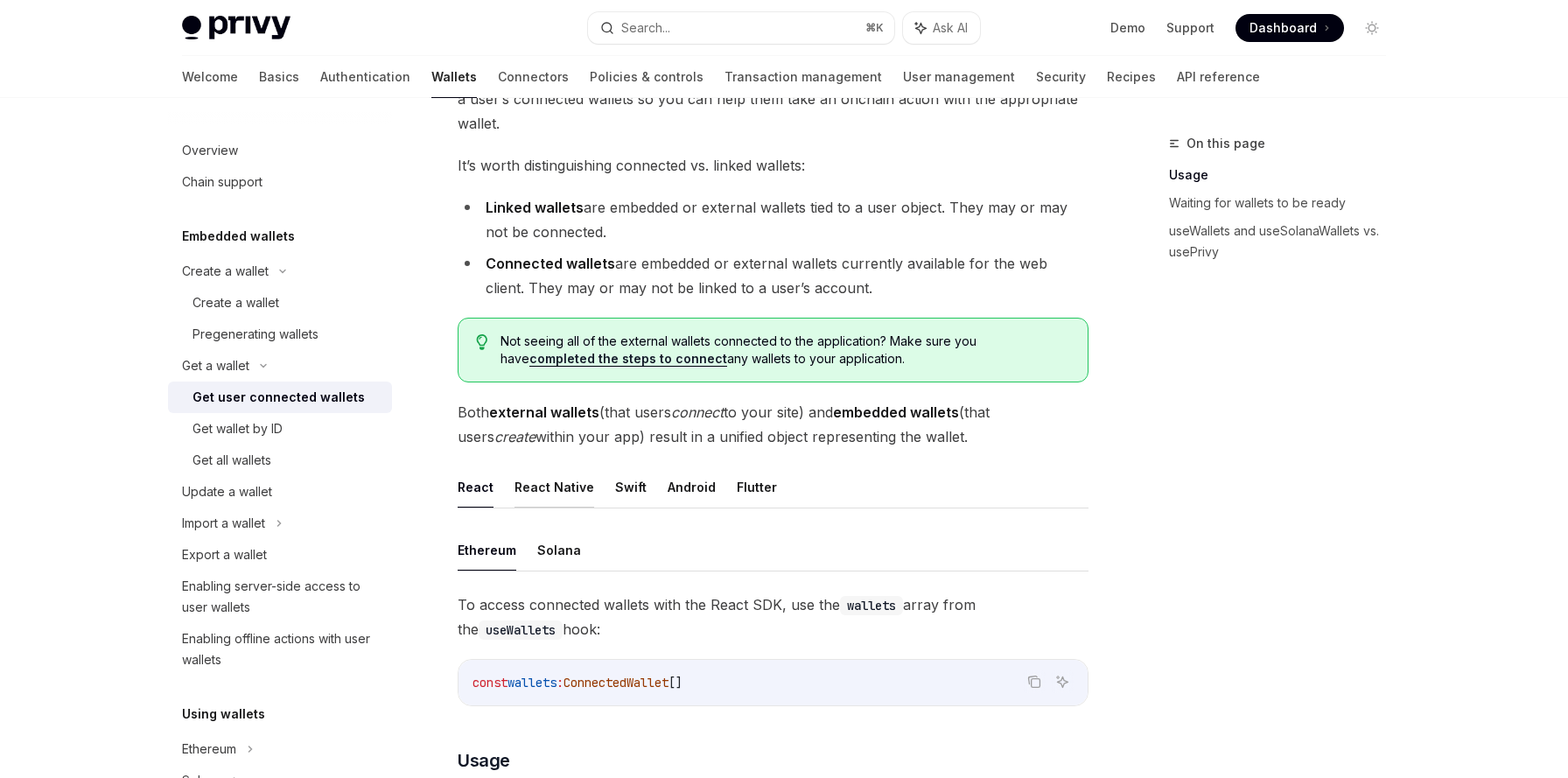
click at [541, 497] on button "React Native" at bounding box center [554, 487] width 79 height 41
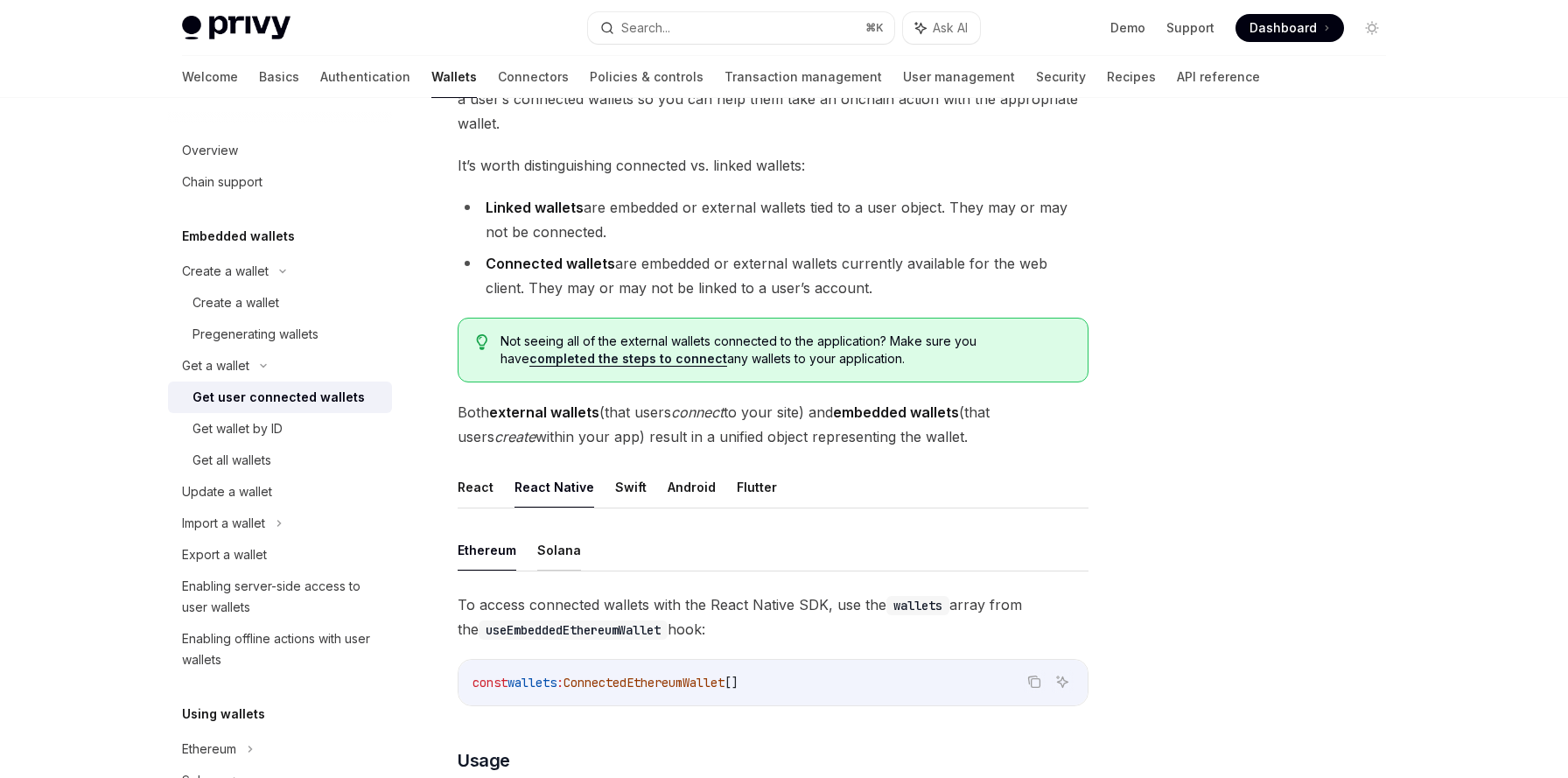
click at [563, 542] on button "Solana" at bounding box center [560, 549] width 44 height 41
type textarea "*"
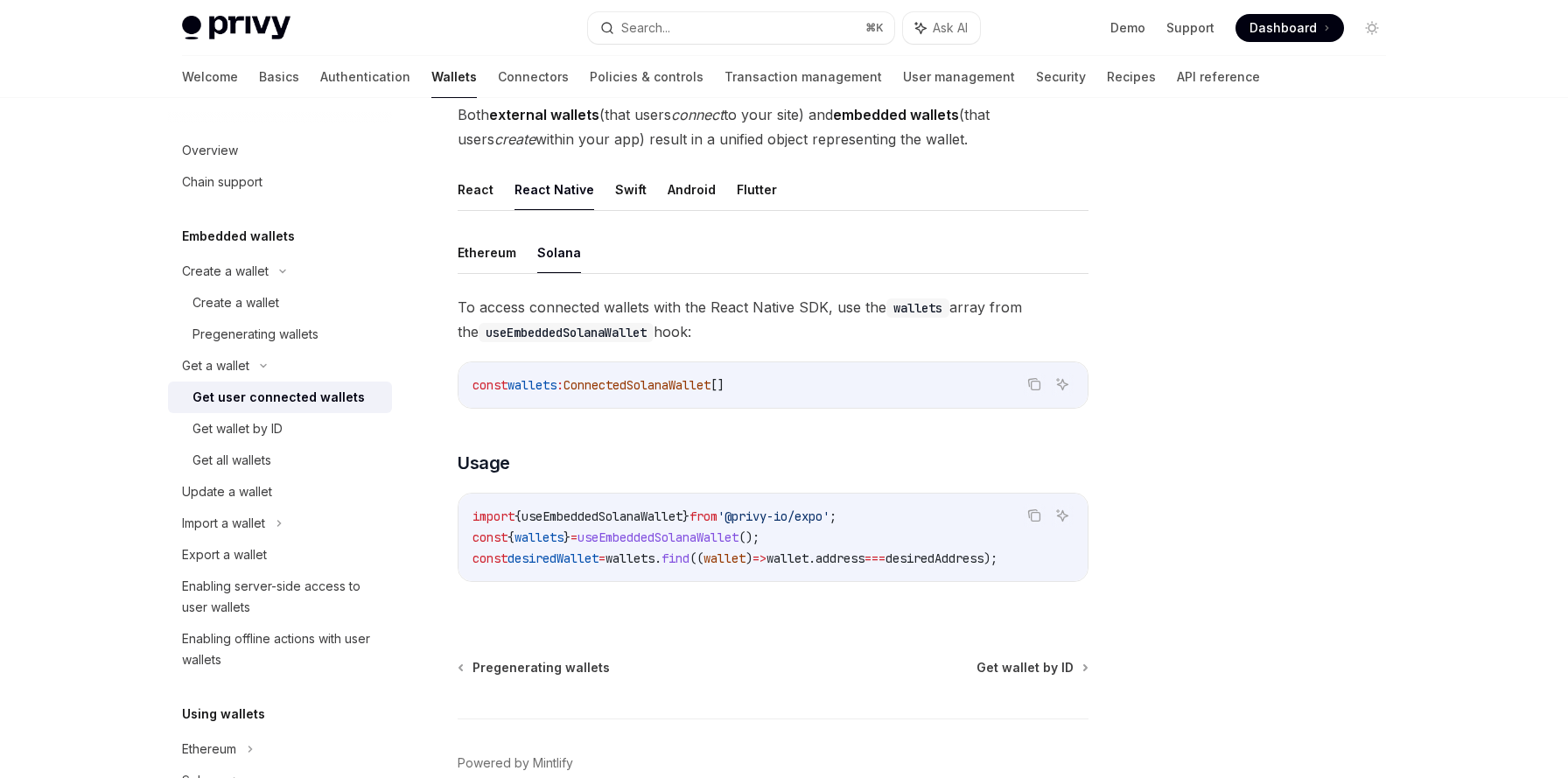
click at [720, 532] on span "useEmbeddedSolanaWallet" at bounding box center [658, 537] width 161 height 15
drag, startPoint x: 475, startPoint y: 535, endPoint x: 822, endPoint y: 538, distance: 347.0
click at [822, 538] on code "import { useEmbeddedSolanaWallet } from '@privy-io/expo' ; const { wallets } = …" at bounding box center [773, 538] width 601 height 63
copy span "const { wallets } = useEmbeddedSolanaWallet ();"
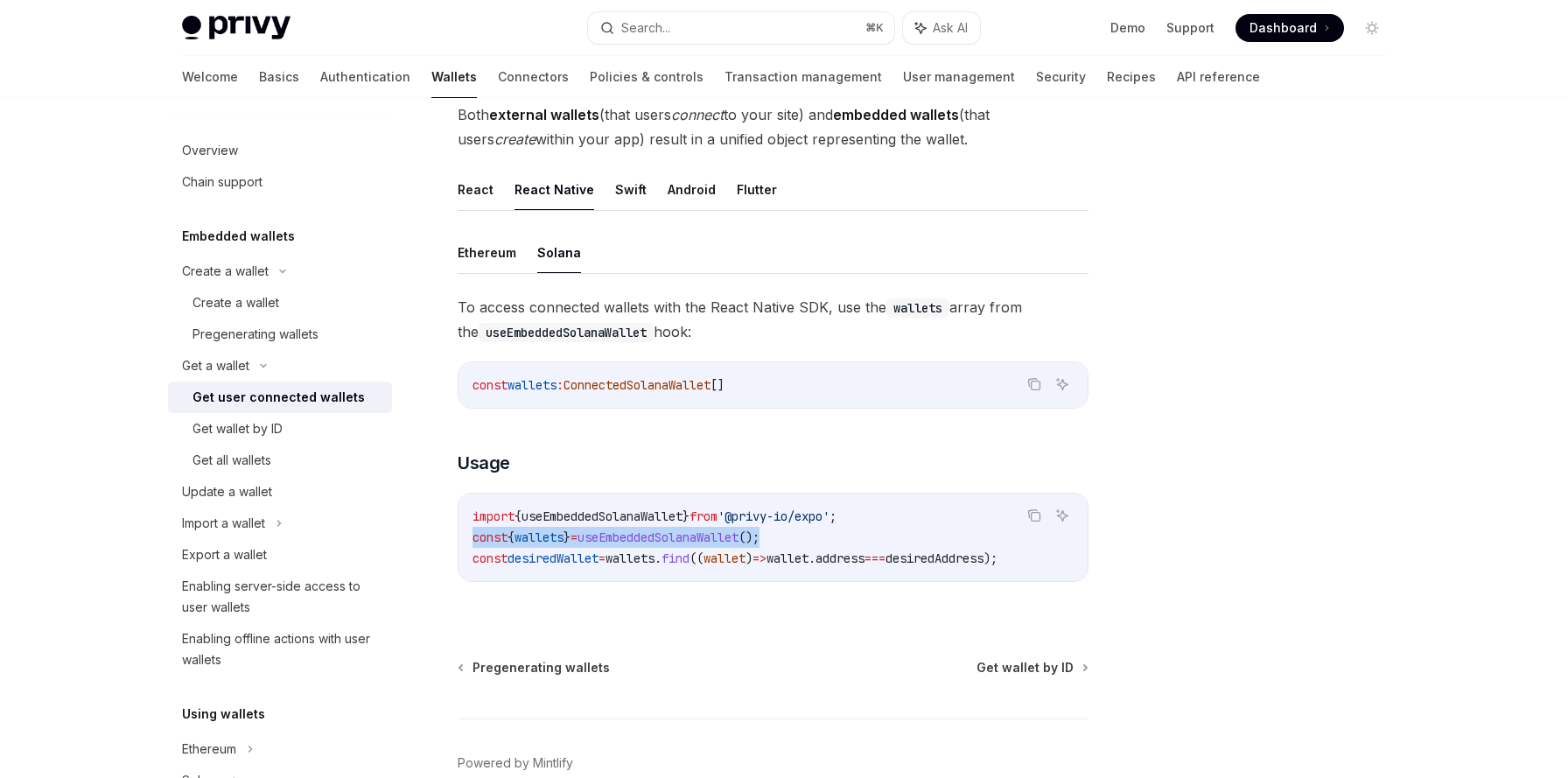
copy span "const { wallets } = useEmbeddedSolanaWallet ();"
